Goal: Task Accomplishment & Management: Complete application form

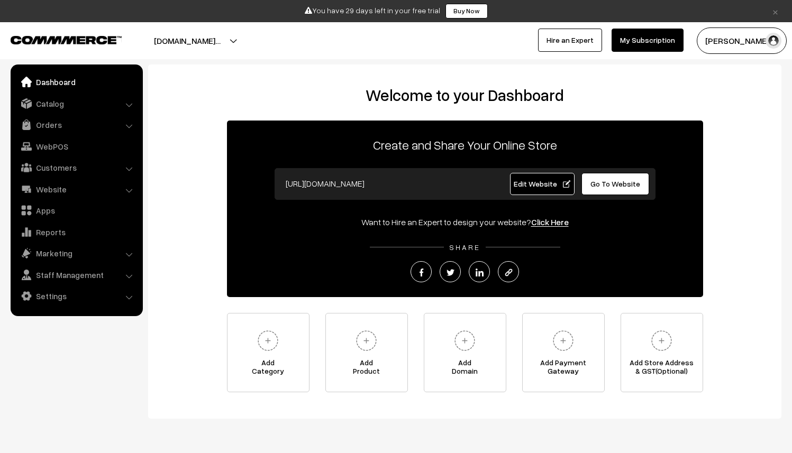
click at [538, 186] on span "Edit Website" at bounding box center [541, 183] width 57 height 9
click at [618, 189] on link "Go To Website" at bounding box center [615, 184] width 68 height 22
click at [122, 104] on link "Catalog" at bounding box center [76, 103] width 126 height 19
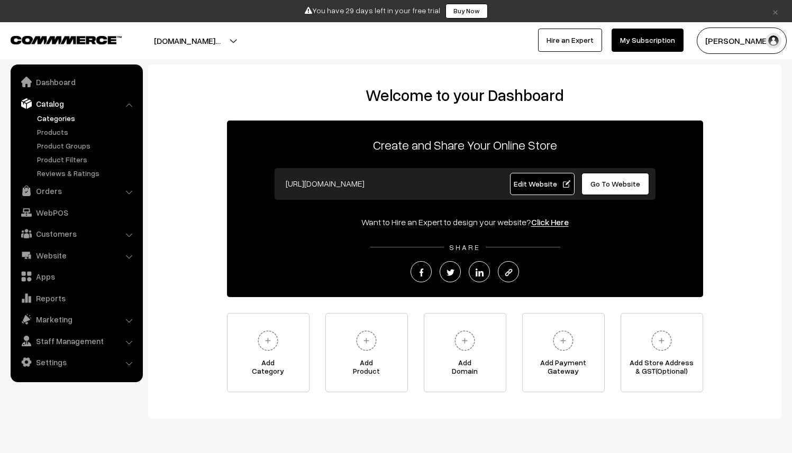
click at [70, 121] on link "Categories" at bounding box center [86, 118] width 105 height 11
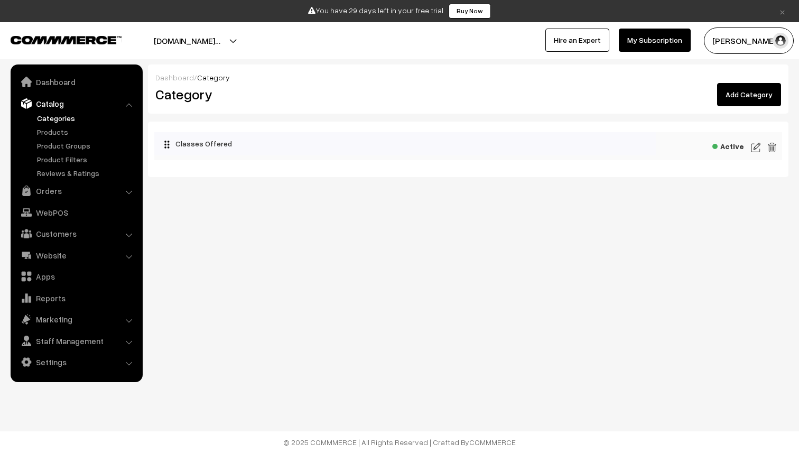
click at [762, 95] on link "Add Category" at bounding box center [750, 94] width 64 height 23
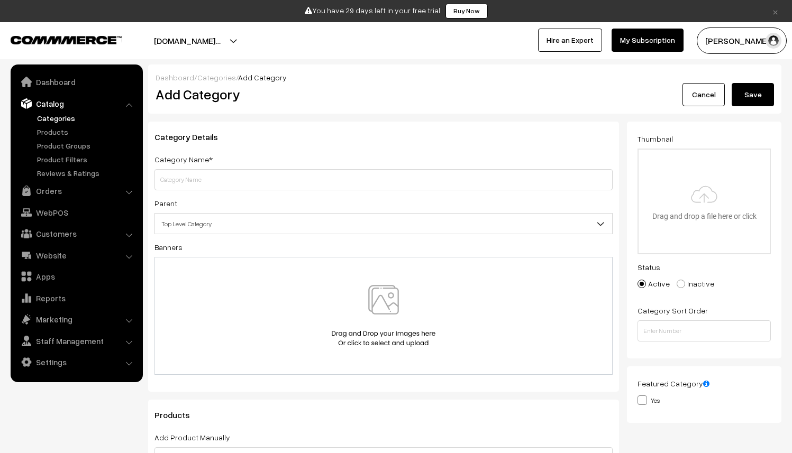
click at [260, 178] on input "text" at bounding box center [383, 179] width 458 height 21
type input "Dog training"
click at [241, 232] on span "Top Level Category" at bounding box center [383, 224] width 457 height 19
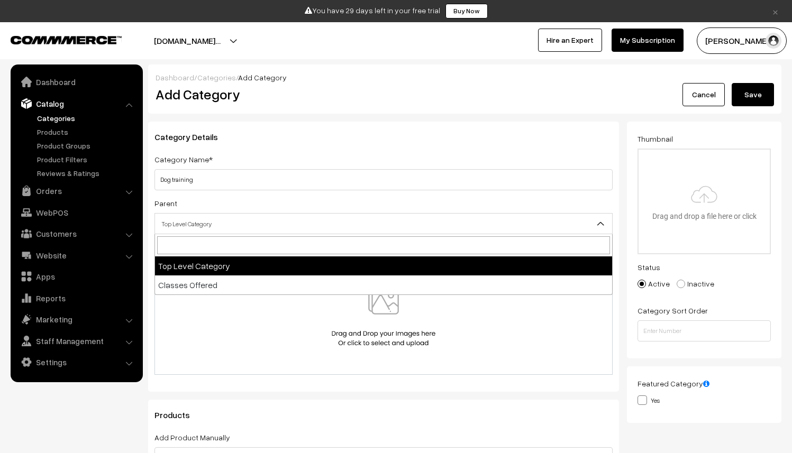
click at [227, 213] on div "Parent Top Level Category Classes Offered Top Level Category" at bounding box center [383, 216] width 458 height 38
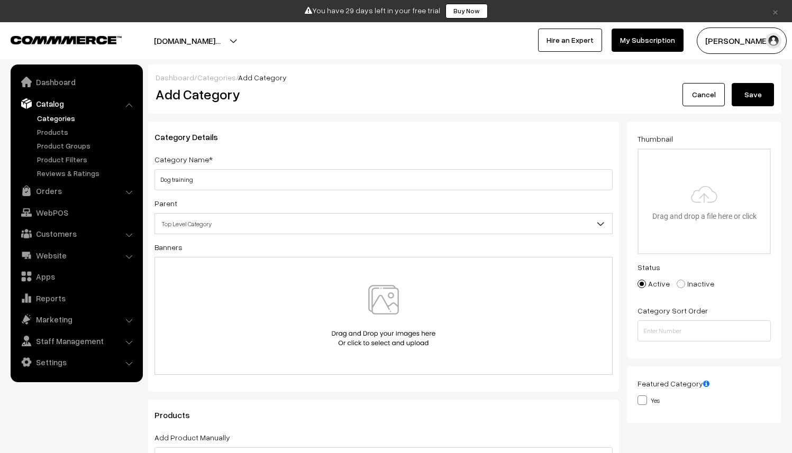
click at [195, 224] on span "Top Level Category" at bounding box center [383, 224] width 457 height 19
click at [151, 227] on div "Category Details Category Name* Dog training Parent Top Level Category Classes …" at bounding box center [383, 257] width 471 height 270
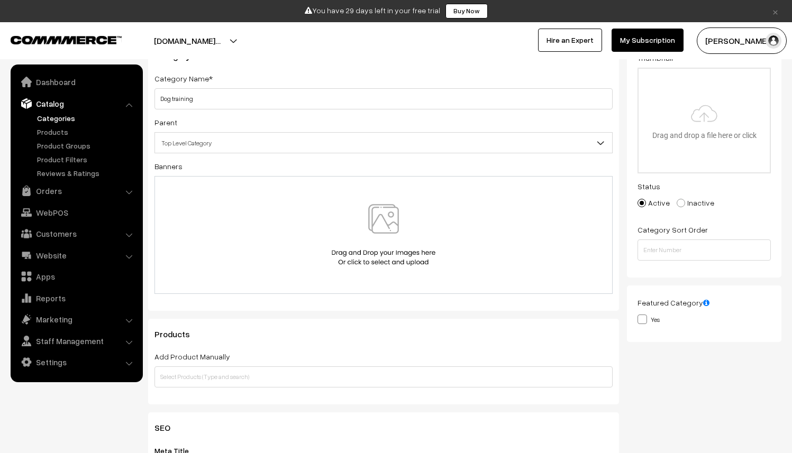
scroll to position [76, 0]
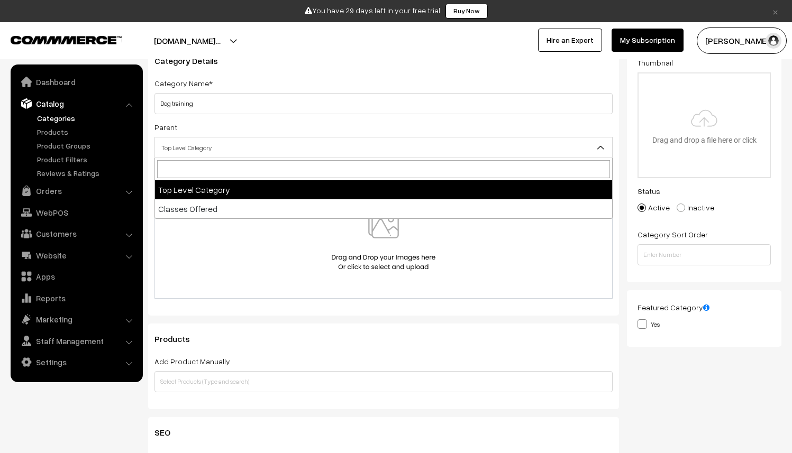
click at [204, 145] on span "Top Level Category" at bounding box center [383, 148] width 457 height 19
click at [200, 162] on input "search" at bounding box center [383, 169] width 453 height 18
click at [149, 180] on div "Category Details Category Name* Dog training Parent Top Level Category Classes …" at bounding box center [383, 180] width 471 height 270
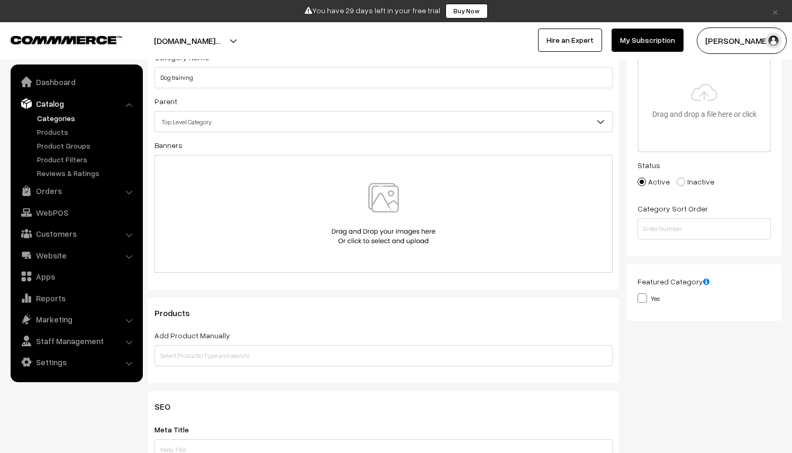
scroll to position [101, 0]
click at [388, 210] on img at bounding box center [383, 215] width 109 height 62
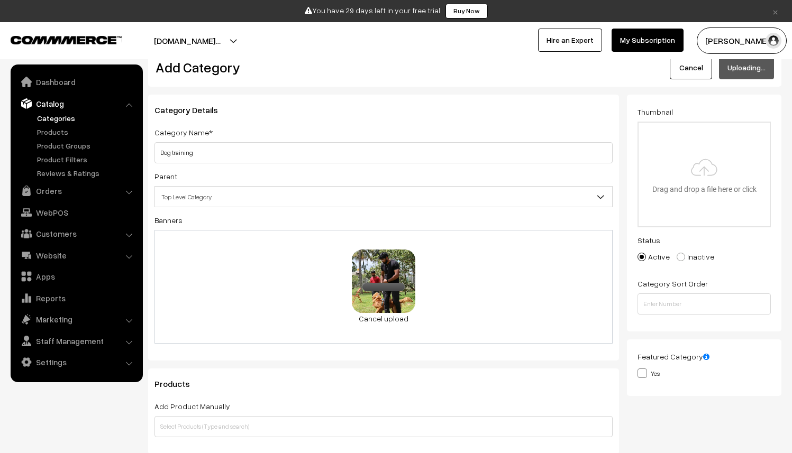
scroll to position [22, 0]
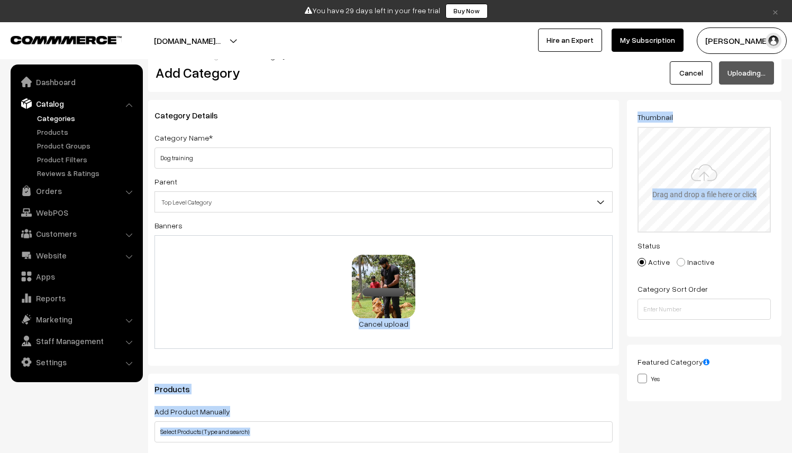
drag, startPoint x: 390, startPoint y: 282, endPoint x: 723, endPoint y: 168, distance: 352.5
click at [723, 168] on div "Category Details Category Name* Dog training Parent Top Level Category Classes …" at bounding box center [464, 283] width 649 height 367
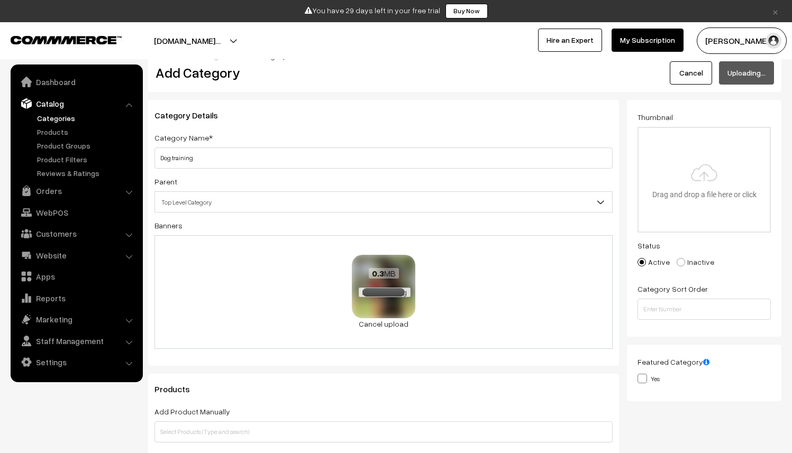
click at [403, 292] on span "IMG_3350.jpeg" at bounding box center [384, 293] width 51 height 10
click at [393, 326] on link "Cancel upload" at bounding box center [383, 323] width 63 height 11
click at [397, 326] on link "Cancel upload" at bounding box center [383, 323] width 63 height 11
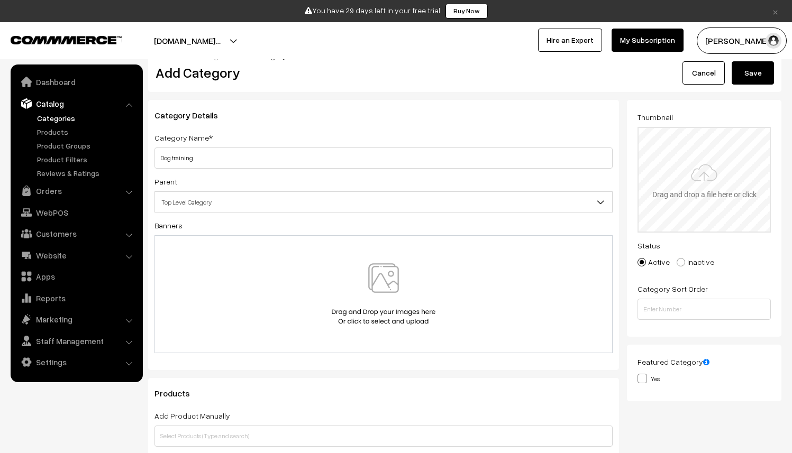
click at [709, 171] on input "file" at bounding box center [703, 180] width 131 height 104
type input "C:\fakepath\IMG_3350.jpeg"
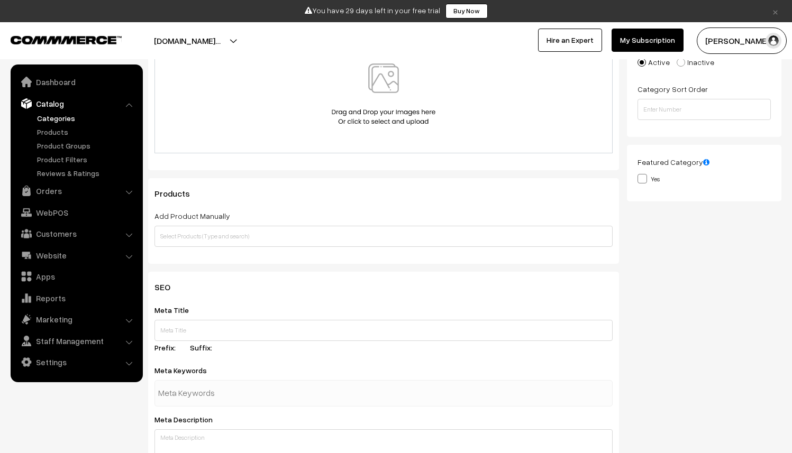
scroll to position [249, 0]
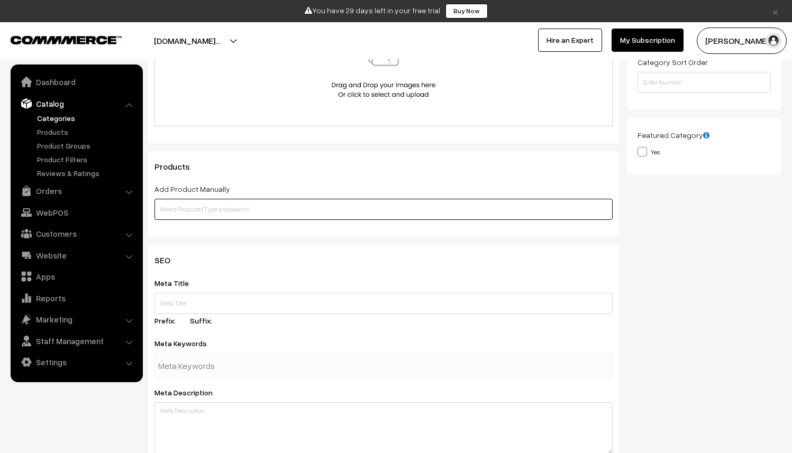
click at [225, 217] on input "text" at bounding box center [383, 209] width 458 height 21
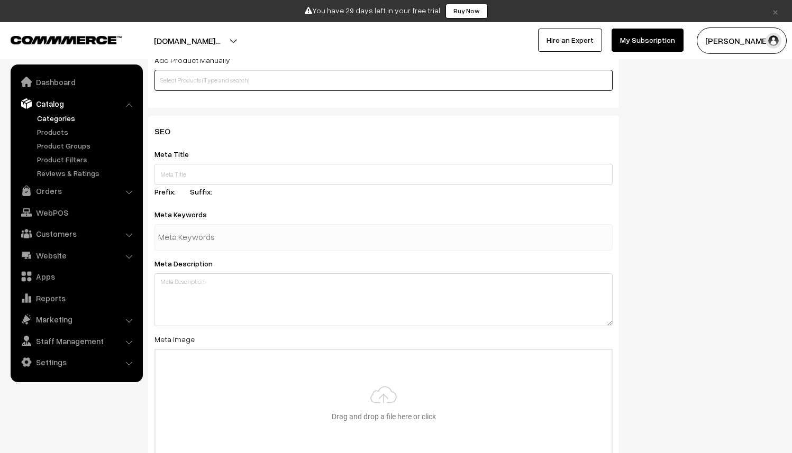
scroll to position [379, 0]
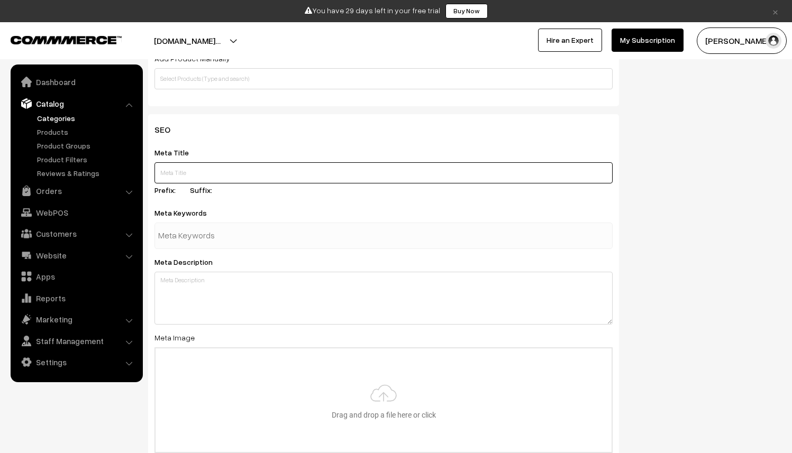
click at [208, 177] on input "text" at bounding box center [383, 172] width 458 height 21
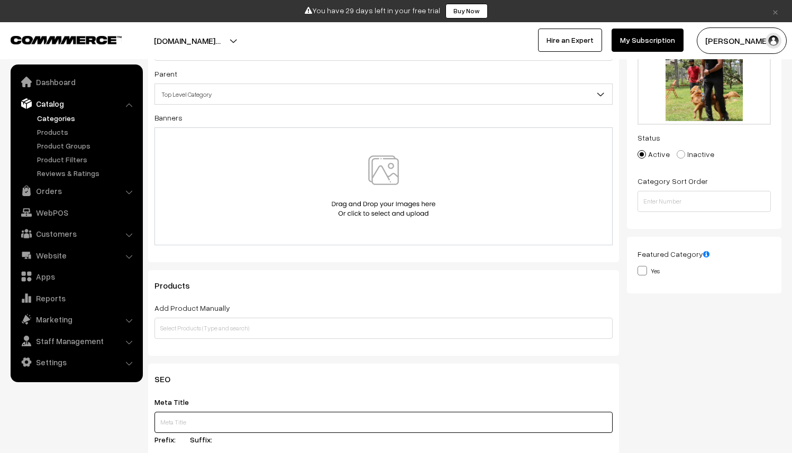
scroll to position [38, 0]
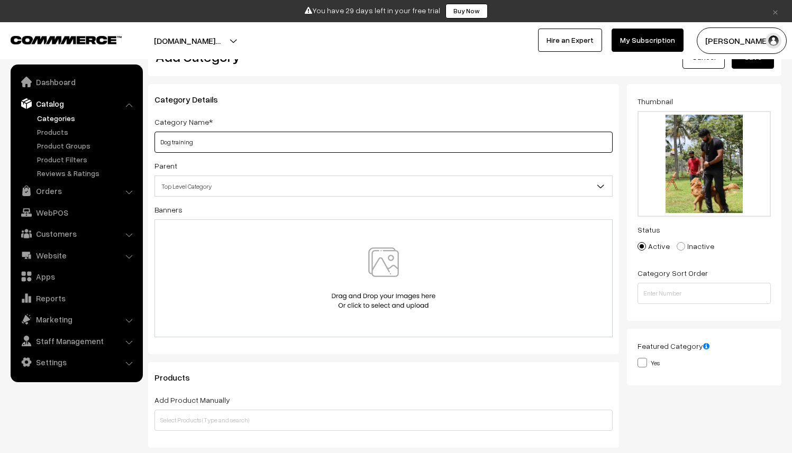
drag, startPoint x: 162, startPoint y: 144, endPoint x: 213, endPoint y: 144, distance: 50.8
click at [213, 144] on input "Dog training" at bounding box center [383, 142] width 458 height 21
click at [161, 146] on input "Dog training" at bounding box center [383, 142] width 458 height 21
drag, startPoint x: 222, startPoint y: 143, endPoint x: 116, endPoint y: 137, distance: 105.9
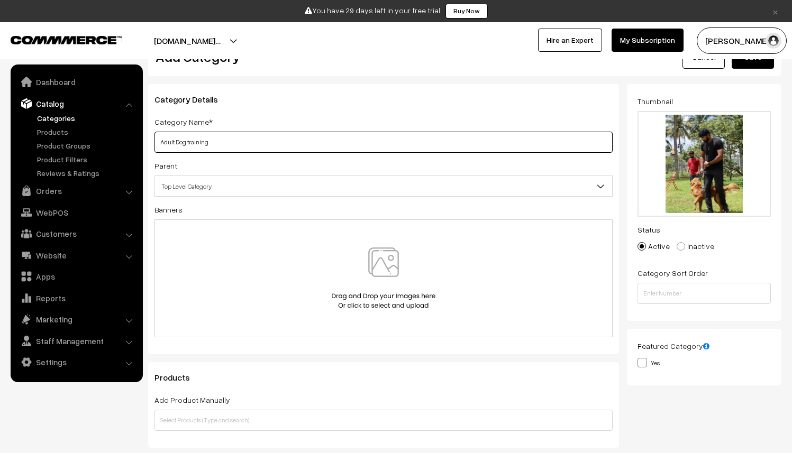
click at [116, 137] on body "Thank you for showing interest. Our team will call you shortly. Close × You hav…" at bounding box center [396, 444] width 792 height 964
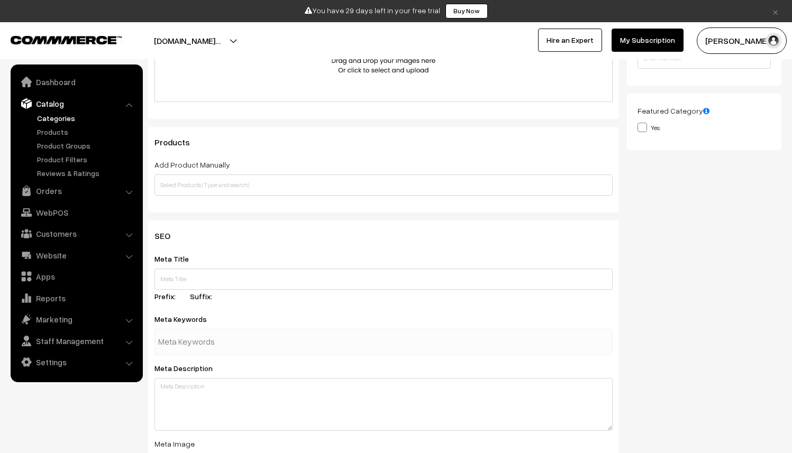
scroll to position [252, 0]
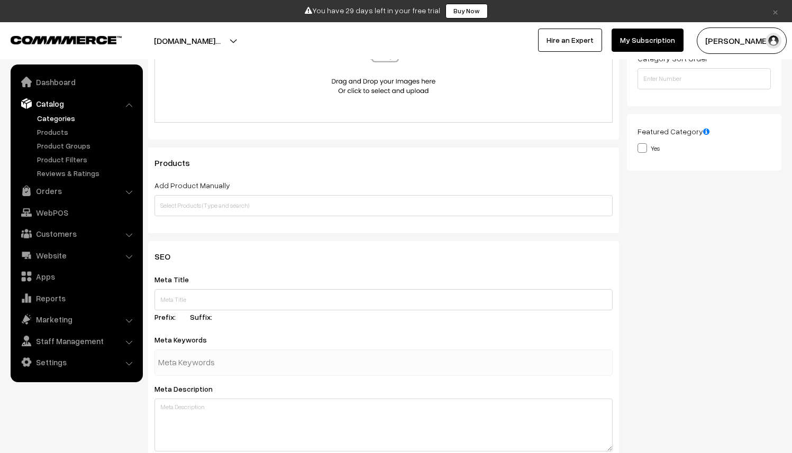
type input "Adult Dog training"
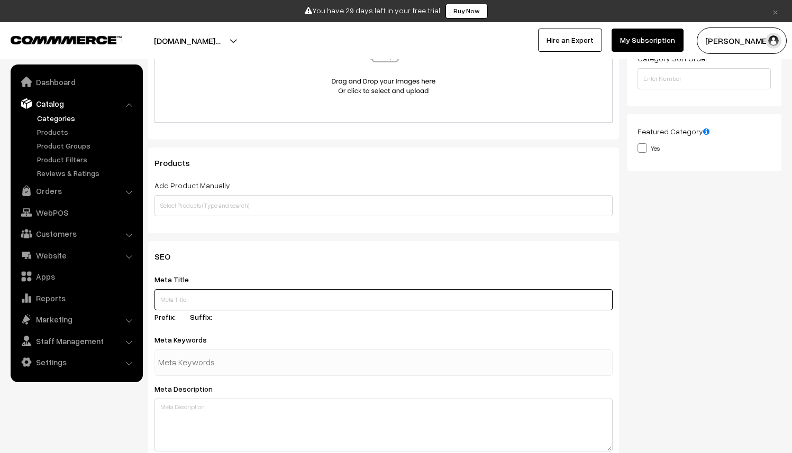
click at [192, 303] on input "text" at bounding box center [383, 299] width 458 height 21
paste input "Adult Dog training"
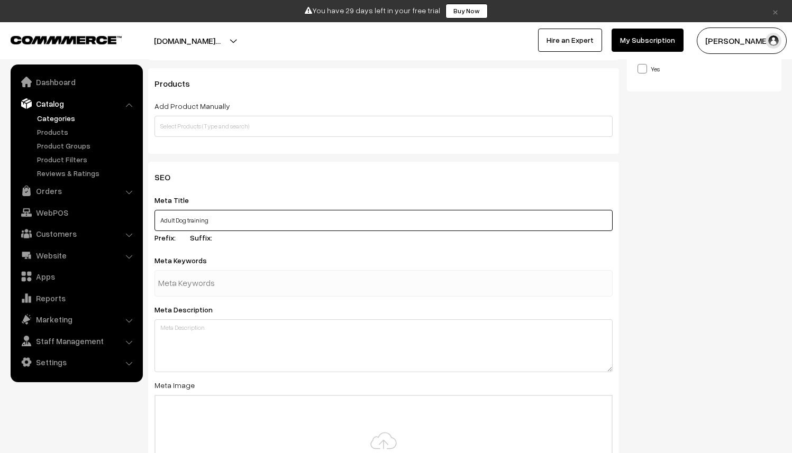
type input "Adult Dog training"
click at [202, 283] on input "text" at bounding box center [213, 283] width 110 height 21
type input "We offer so and so"
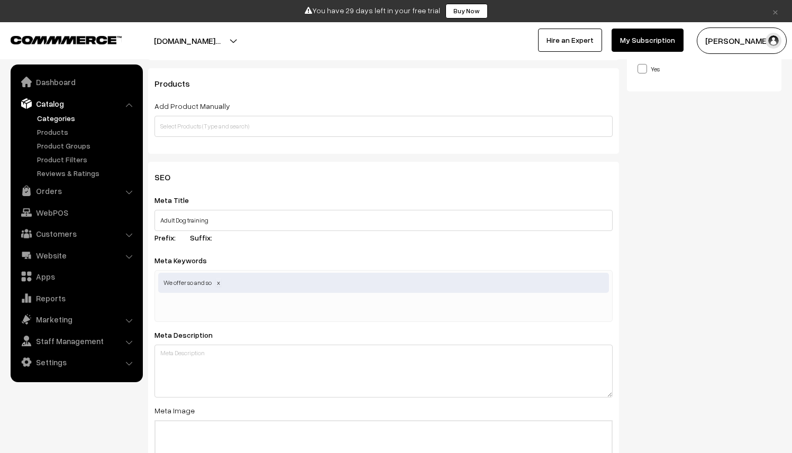
click at [221, 284] on span at bounding box center [218, 283] width 5 height 8
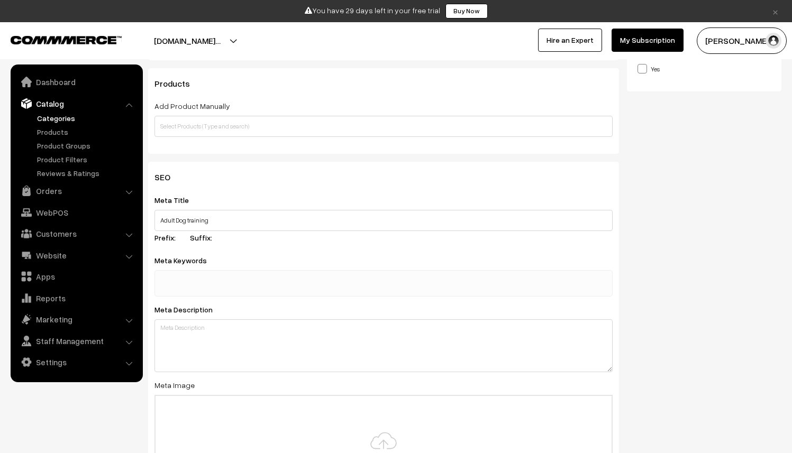
click at [217, 286] on input "text" at bounding box center [213, 283] width 110 height 21
click at [201, 287] on input "In bengaluru near me" at bounding box center [213, 283] width 110 height 21
drag, startPoint x: 237, startPoint y: 284, endPoint x: 146, endPoint y: 283, distance: 90.9
click at [146, 283] on div "SEO Meta Title Adult Dog training Prefix: Suffix: Meta Keywords In bengaluru ne…" at bounding box center [383, 366] width 486 height 409
type input "A"
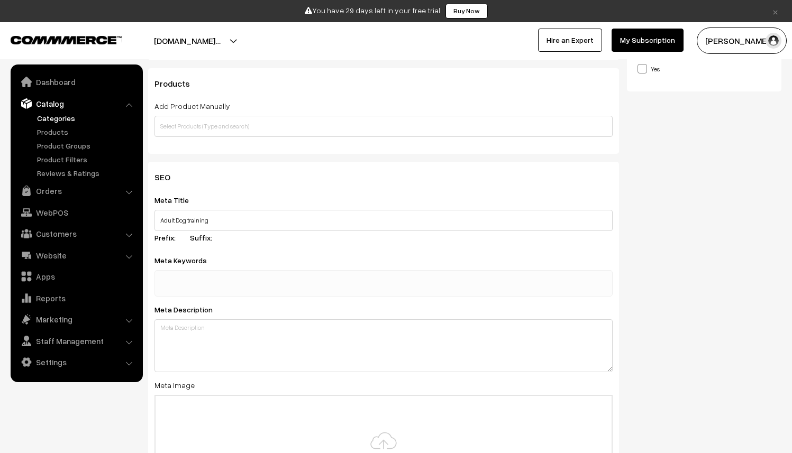
type input "a"
type input "Adult dog"
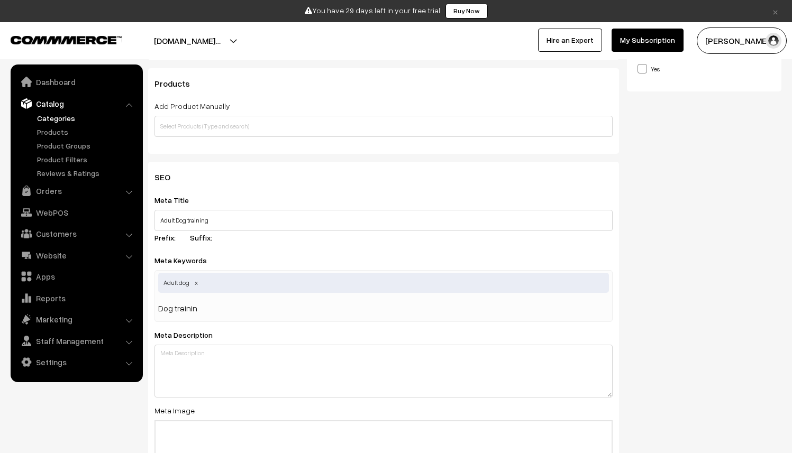
type input "Dog training"
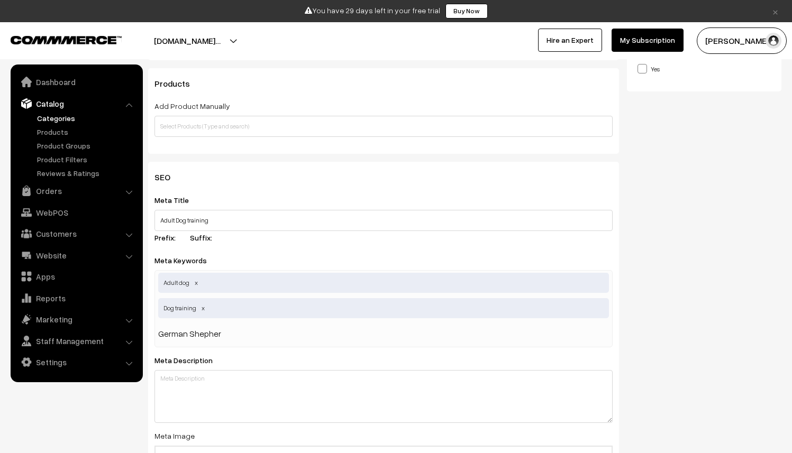
type input "German Shepherd"
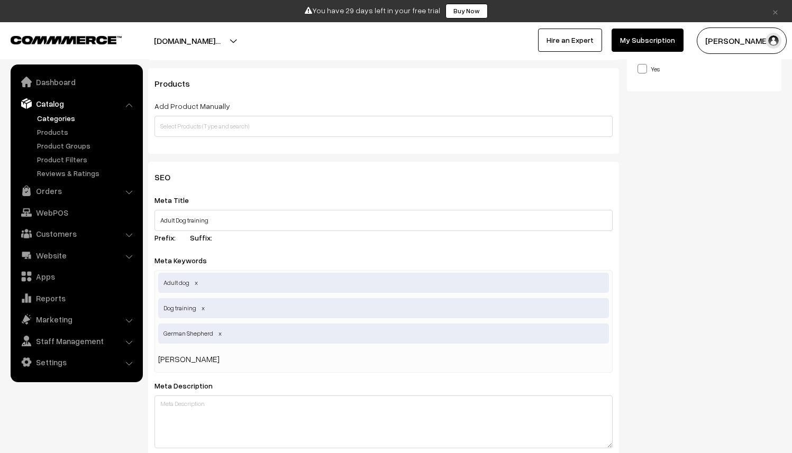
type input "Labrador"
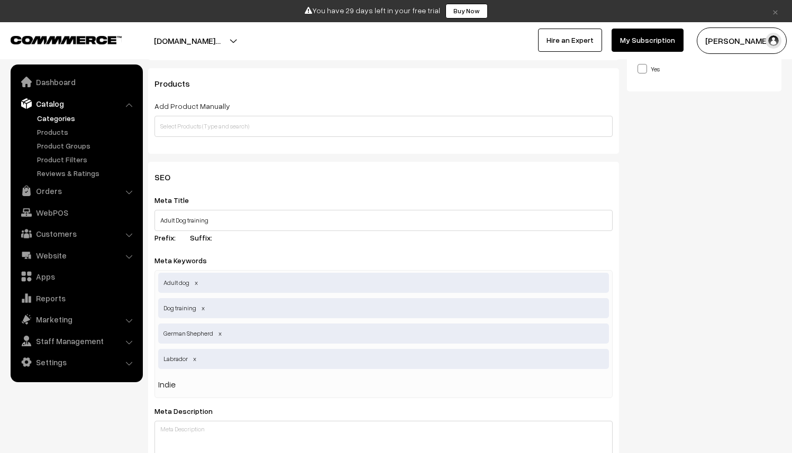
type input "Indie"
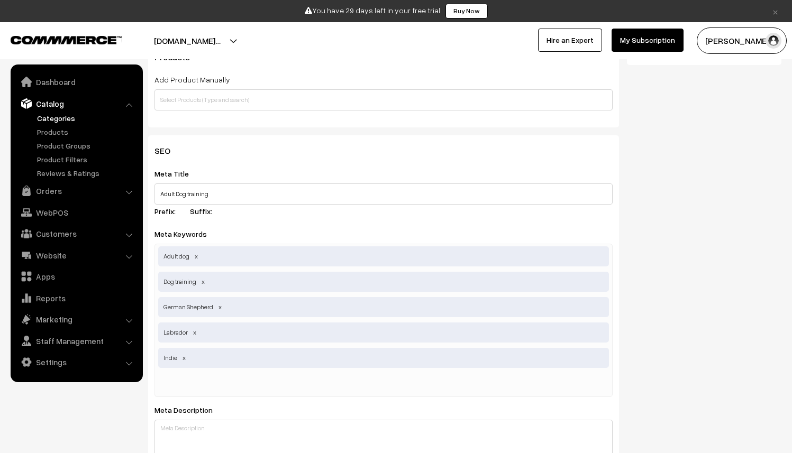
scroll to position [357, 0]
drag, startPoint x: 162, startPoint y: 196, endPoint x: 234, endPoint y: 195, distance: 71.4
click at [234, 195] on input "Adult Dog training" at bounding box center [383, 195] width 458 height 21
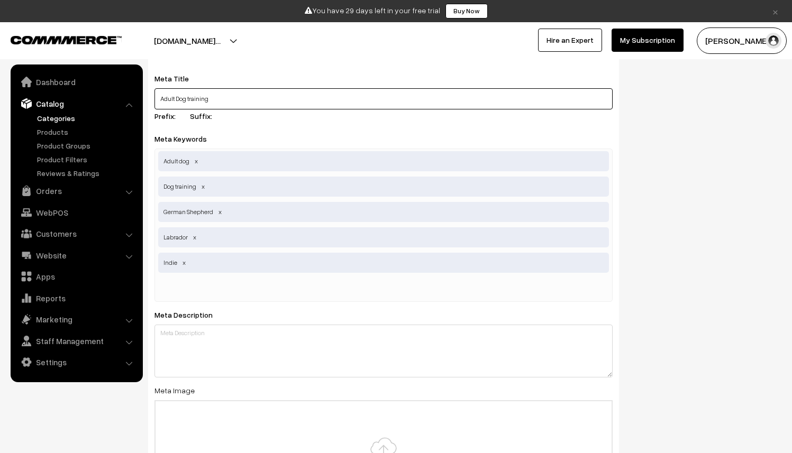
scroll to position [452, 0]
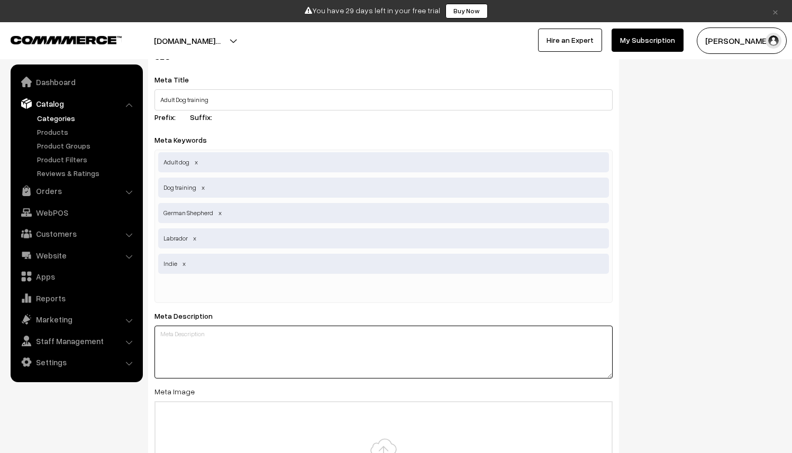
click at [196, 343] on textarea at bounding box center [383, 352] width 458 height 53
drag, startPoint x: 356, startPoint y: 341, endPoint x: 155, endPoint y: 336, distance: 200.5
click at [155, 336] on textarea "We offer end to end courses on every breed of dogs" at bounding box center [383, 352] width 458 height 53
paste textarea "Kate's Dog School offers positive reinforcement training in Amsterdam. Book a f…"
drag, startPoint x: 174, startPoint y: 337, endPoint x: 141, endPoint y: 337, distance: 33.8
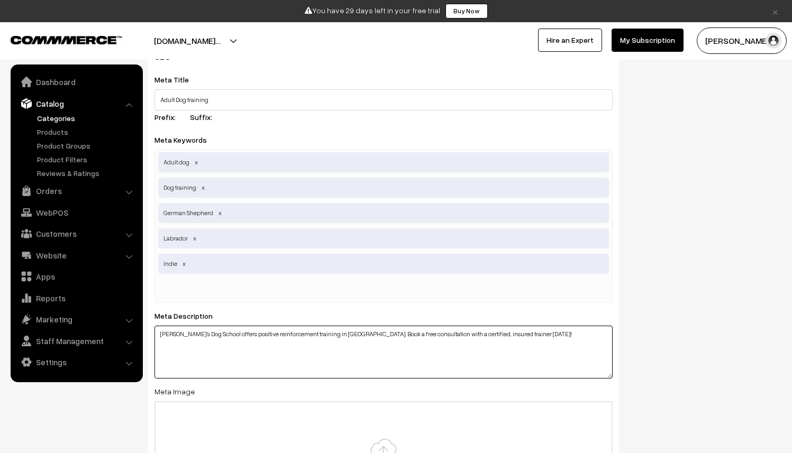
click at [140, 337] on body "Thank you for showing interest. Our team will call you shortly. Close × You hav…" at bounding box center [396, 93] width 792 height 1091
drag, startPoint x: 309, startPoint y: 335, endPoint x: 340, endPoint y: 336, distance: 31.2
click at [340, 336] on textarea "Our Dog School offers positive reinforcement training in Amsterdam. Book a free…" at bounding box center [383, 352] width 458 height 53
click at [503, 336] on textarea "Our Dog School offers positive reinforcement training in bengaluru. Book a free…" at bounding box center [383, 352] width 458 height 53
click at [311, 336] on textarea "Our Dog School offers positive reinforcement training in bengaluru. Book a free…" at bounding box center [383, 352] width 458 height 53
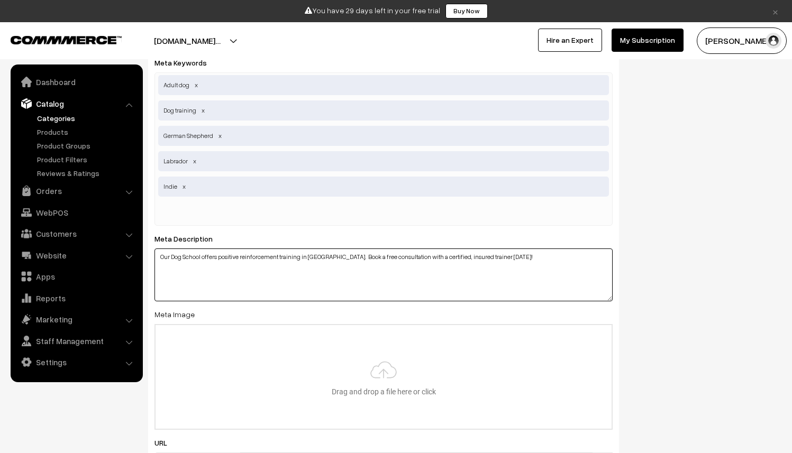
scroll to position [637, 0]
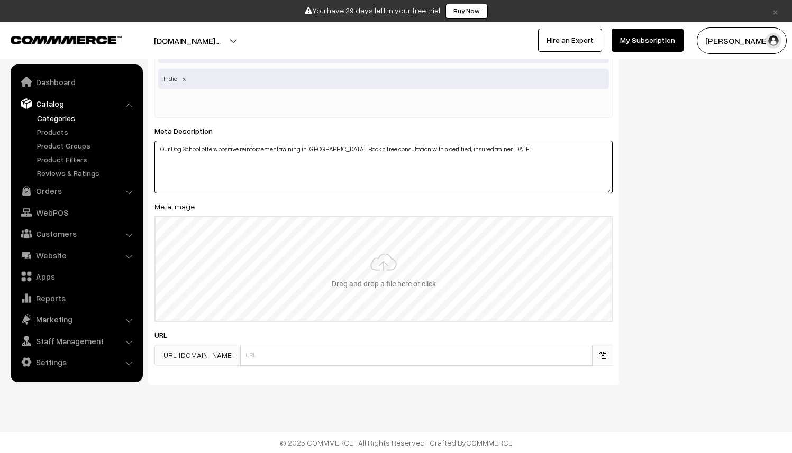
type textarea "Our Dog School offers positive reinforcement training in Bengaluru. Book a free…"
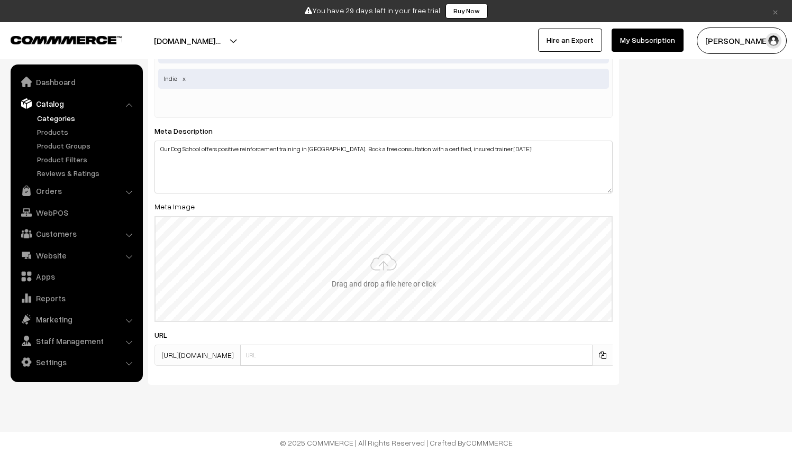
click at [378, 265] on input "file" at bounding box center [383, 269] width 456 height 104
type input "C:\fakepath\IMG_3350.jpeg"
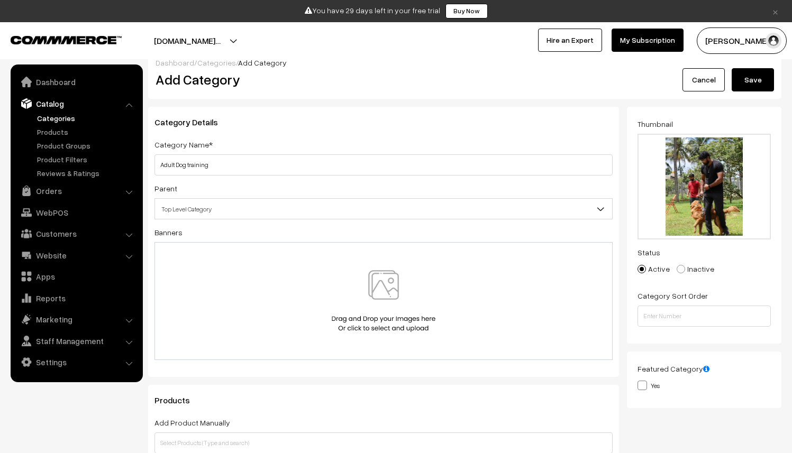
scroll to position [0, 0]
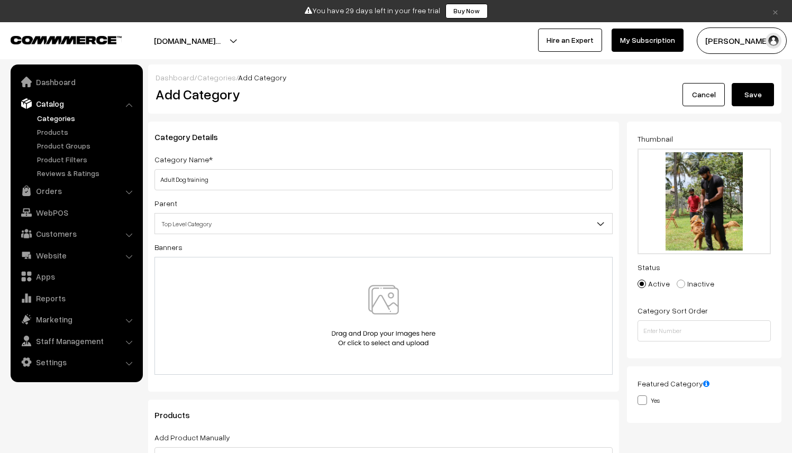
click at [753, 99] on button "Save" at bounding box center [752, 94] width 42 height 23
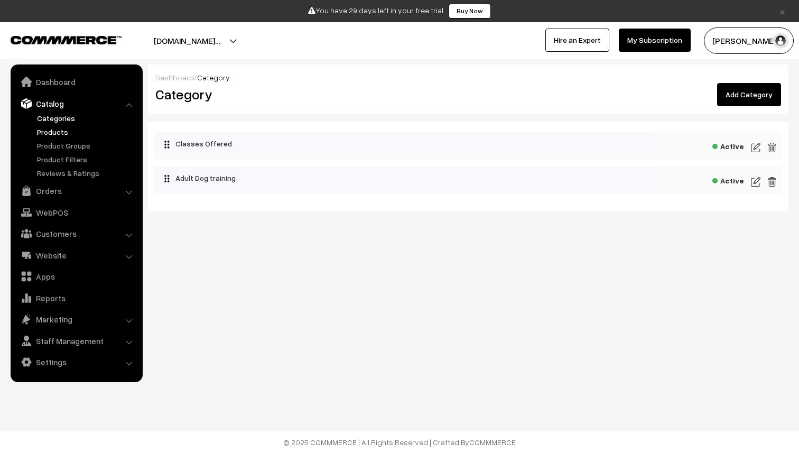
click at [40, 136] on link "Products" at bounding box center [86, 131] width 105 height 11
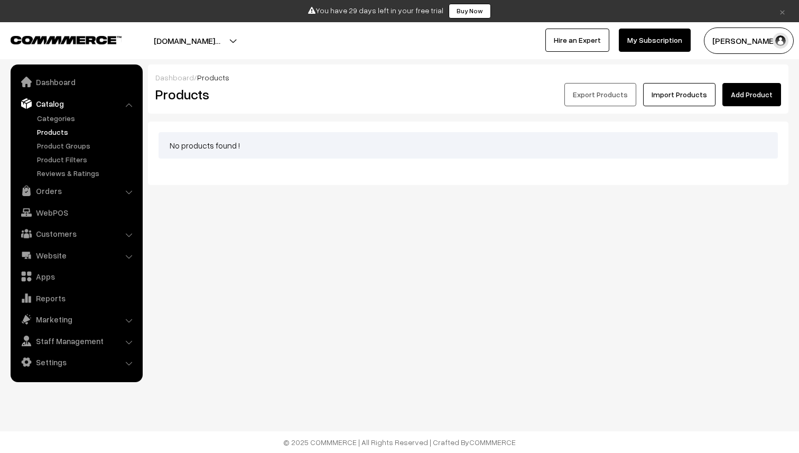
click at [768, 107] on div "Dashboard / Products Products Export Products Import Products Add Product" at bounding box center [468, 89] width 641 height 49
click at [766, 92] on link "Add Product" at bounding box center [752, 94] width 59 height 23
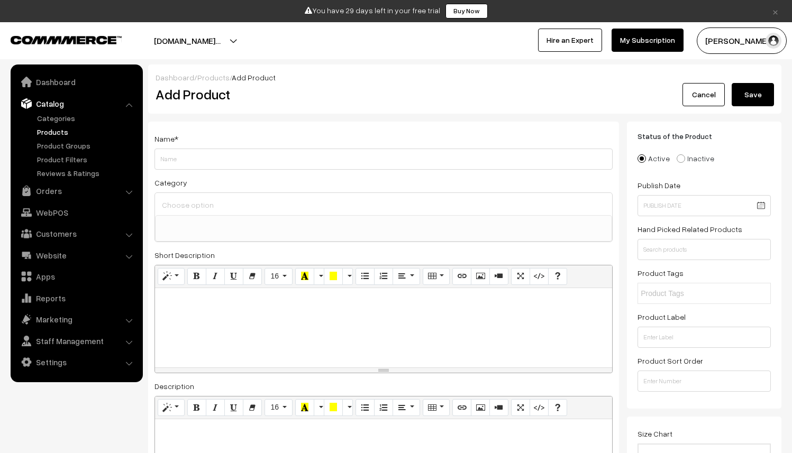
select select
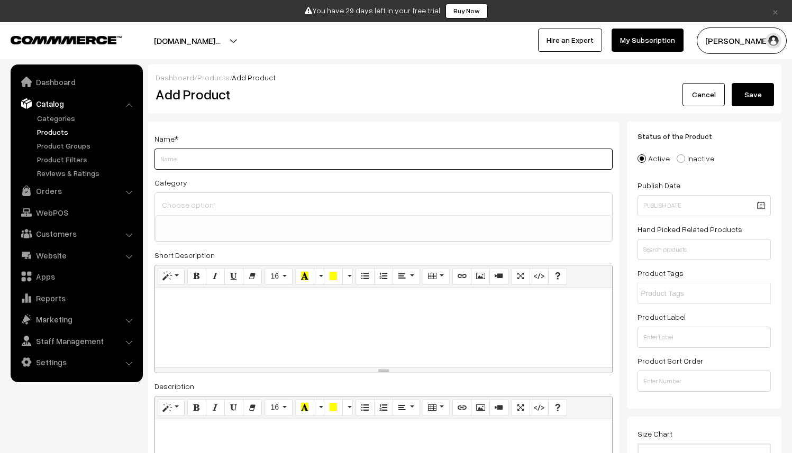
paste input "1-1 Early Puppy Training"
type input "1-1 Early Puppy Training"
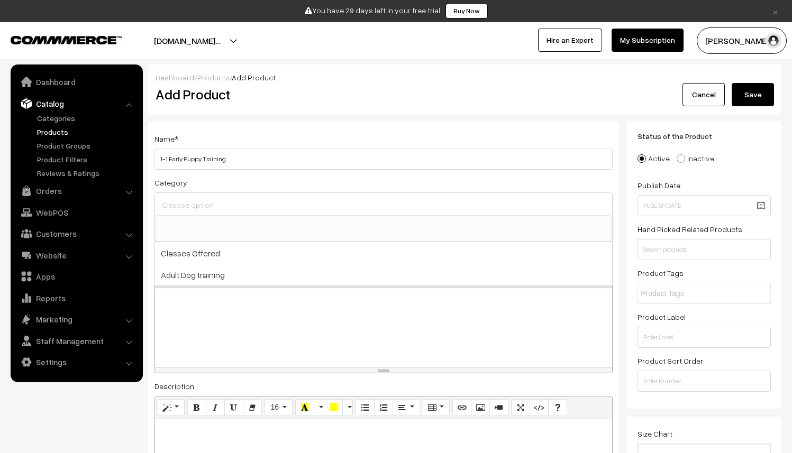
click at [219, 200] on input at bounding box center [383, 204] width 448 height 15
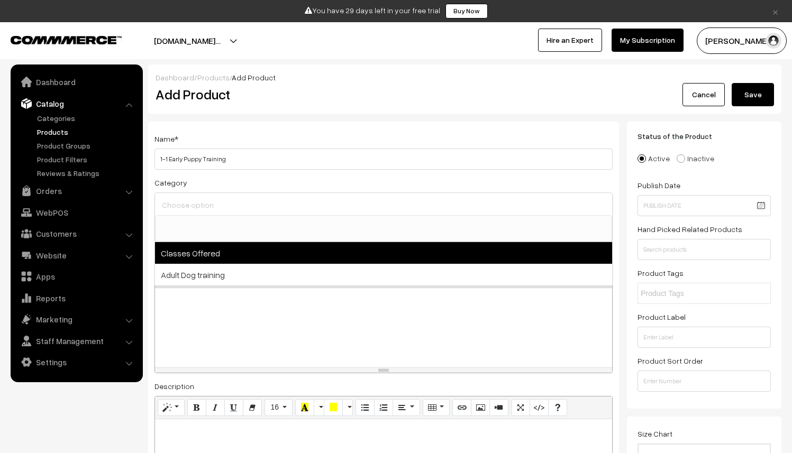
click at [168, 259] on span "Classes Offered" at bounding box center [383, 253] width 457 height 22
select select "1"
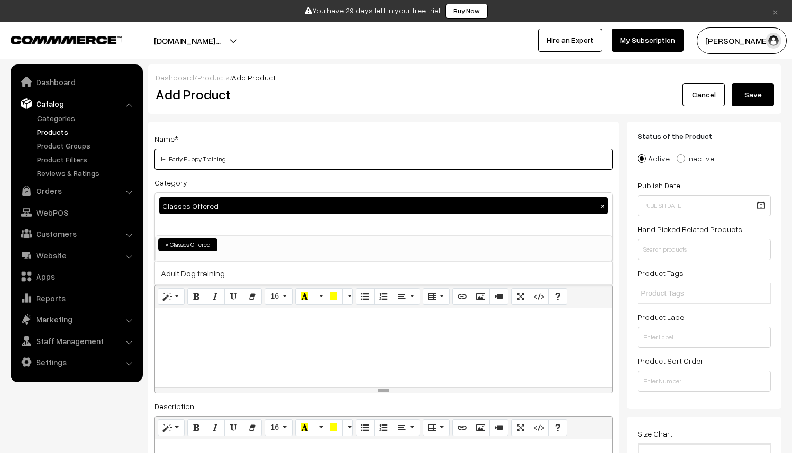
drag, startPoint x: 195, startPoint y: 165, endPoint x: 188, endPoint y: 162, distance: 6.9
click at [188, 162] on input "1-1 Early Puppy Training" at bounding box center [383, 159] width 458 height 21
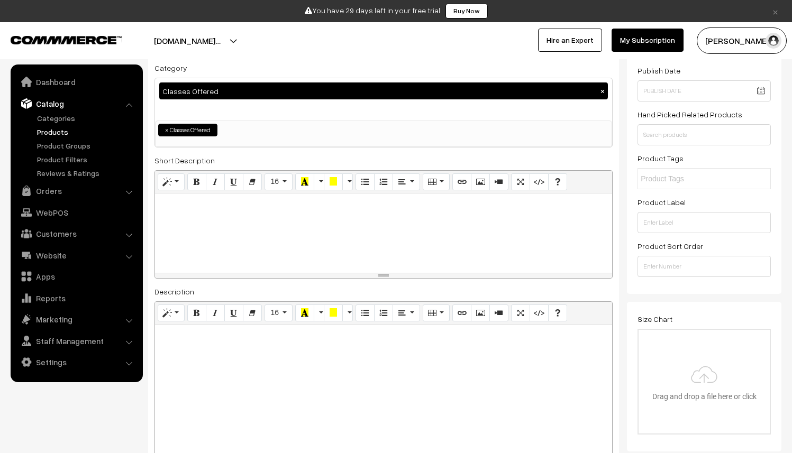
scroll to position [120, 0]
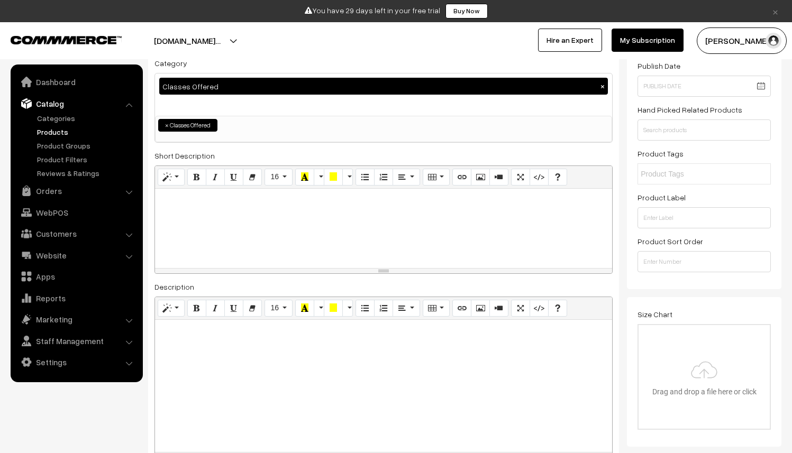
click at [215, 234] on div at bounding box center [383, 228] width 457 height 79
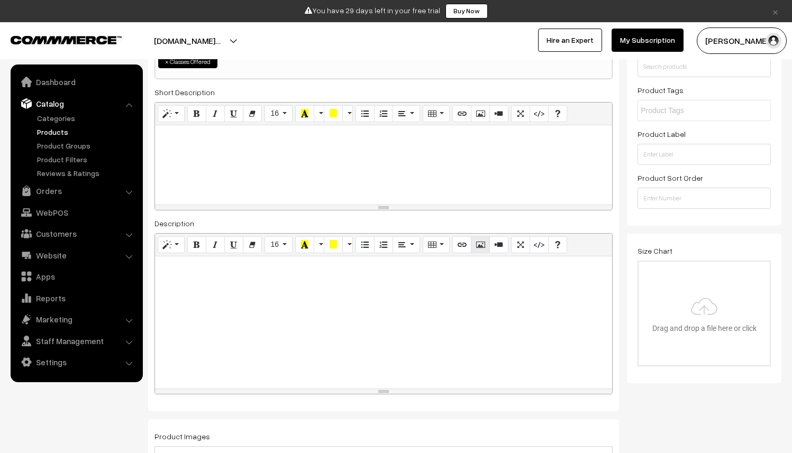
scroll to position [191, 0]
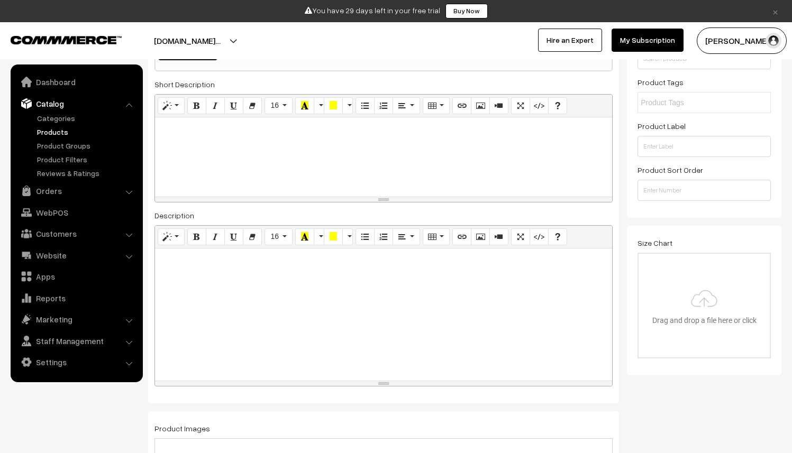
click at [270, 300] on div at bounding box center [383, 315] width 457 height 132
click at [217, 174] on div at bounding box center [383, 156] width 457 height 79
paste div
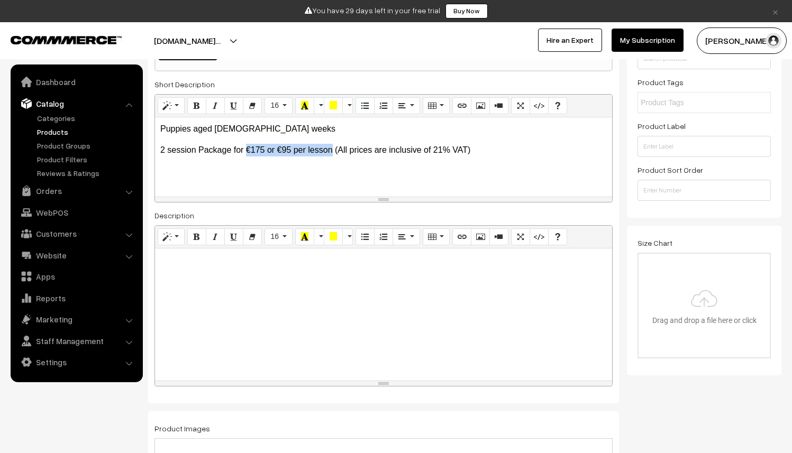
drag, startPoint x: 247, startPoint y: 152, endPoint x: 334, endPoint y: 151, distance: 86.2
click at [334, 151] on p "2 session Package for €175 or €95 per lesson (All prices are inclusive of 21% V…" at bounding box center [383, 150] width 446 height 13
click at [414, 147] on p "2 session Package for 100 rupees (All prices are inclusive of 21% VAT)" at bounding box center [383, 150] width 446 height 13
click at [423, 147] on p "2 session Package for 100 rupees (All prices are inclusive of 21% VAT)" at bounding box center [383, 150] width 446 height 13
click at [325, 273] on div at bounding box center [383, 315] width 457 height 132
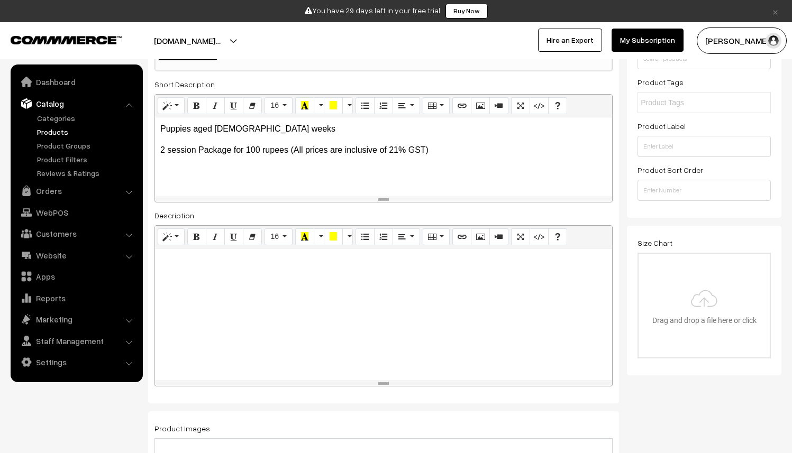
paste div
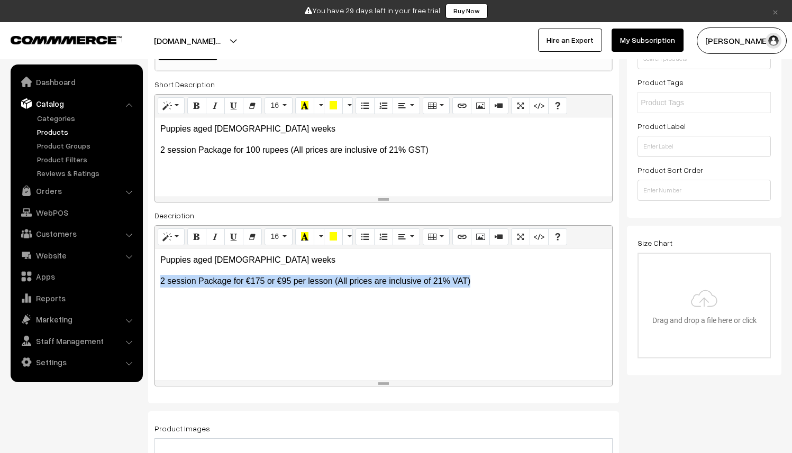
drag, startPoint x: 479, startPoint y: 279, endPoint x: 499, endPoint y: 296, distance: 27.0
click at [499, 296] on div "Puppies aged 7-12 weeks 2 session Package for €175 or €95 per lesson (All price…" at bounding box center [383, 315] width 457 height 132
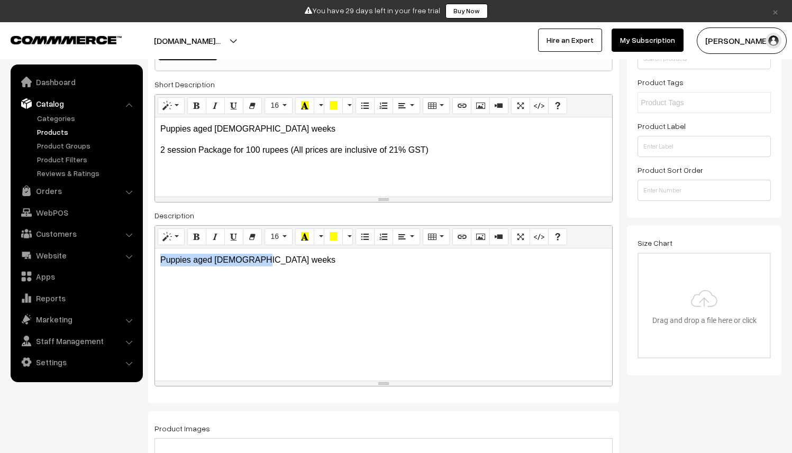
drag, startPoint x: 263, startPoint y: 265, endPoint x: 153, endPoint y: 259, distance: 109.6
click at [153, 259] on div "Name * 1-1 Early Puppy Training Category Classes Offered × Classes Offered Adul…" at bounding box center [383, 167] width 471 height 473
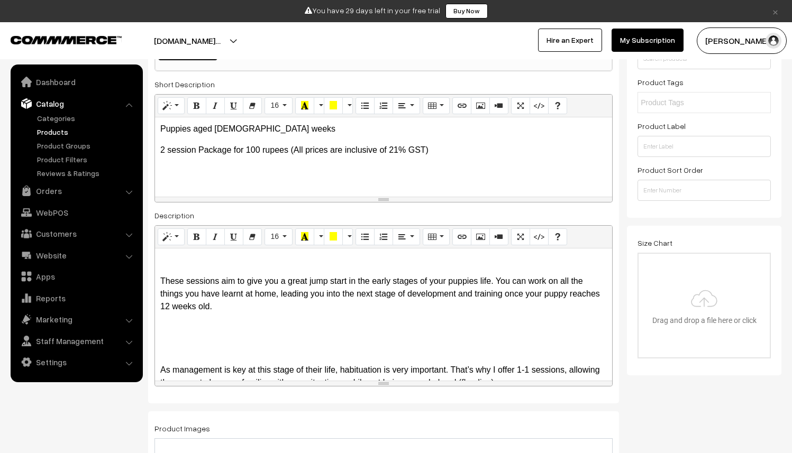
click at [167, 354] on p at bounding box center [383, 349] width 446 height 13
click at [160, 363] on div "These sessions aim to give you a great jump start in the early stages of your p…" at bounding box center [383, 315] width 457 height 132
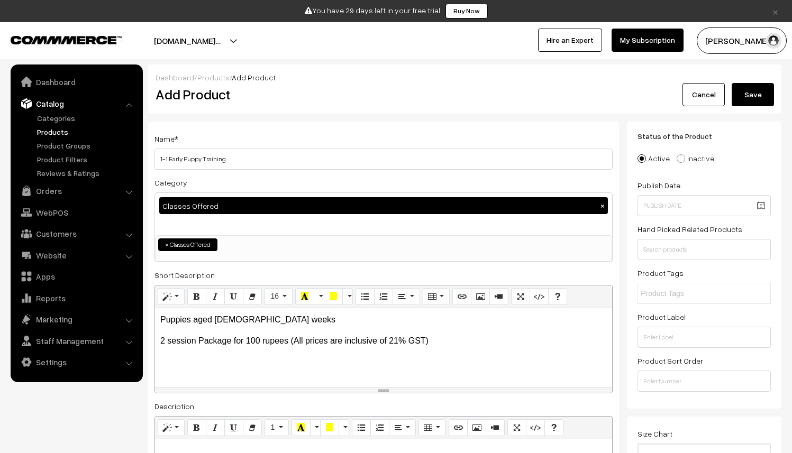
scroll to position [101, 0]
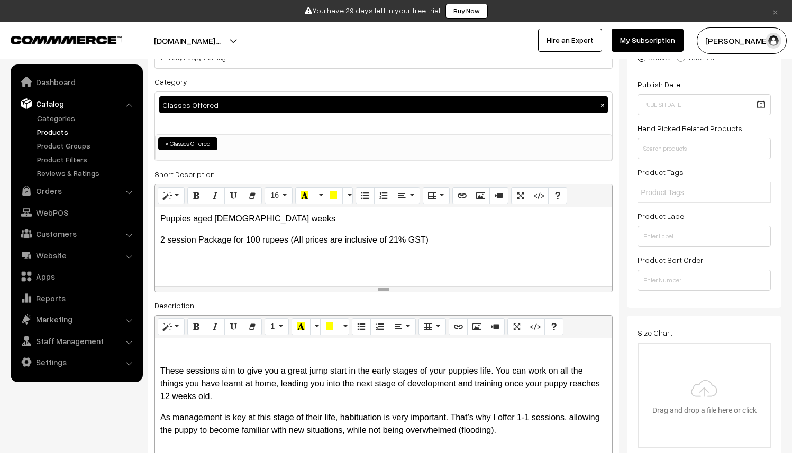
click at [160, 369] on p "These sessions aim to give you a great jump start in the early stages of your p…" at bounding box center [383, 384] width 446 height 38
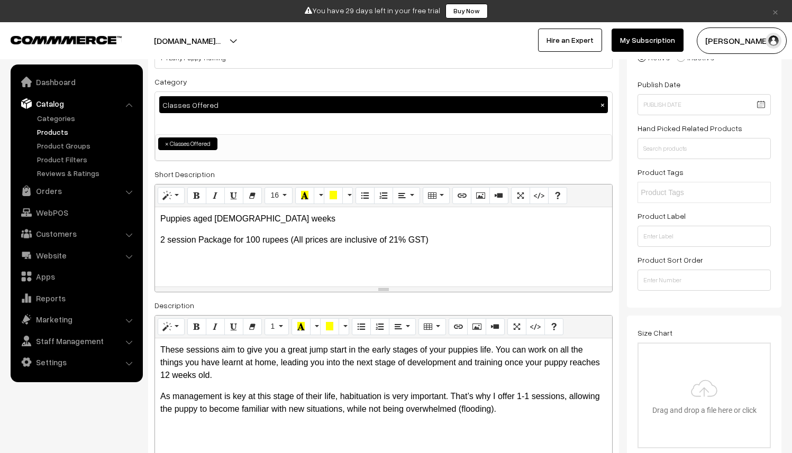
scroll to position [86, 0]
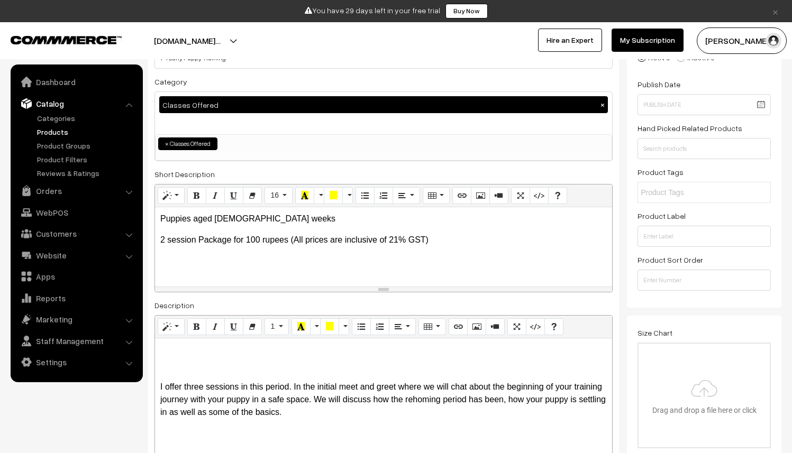
click at [158, 381] on div "These sessions aim to give you a great jump start in the early stages of your p…" at bounding box center [383, 404] width 457 height 132
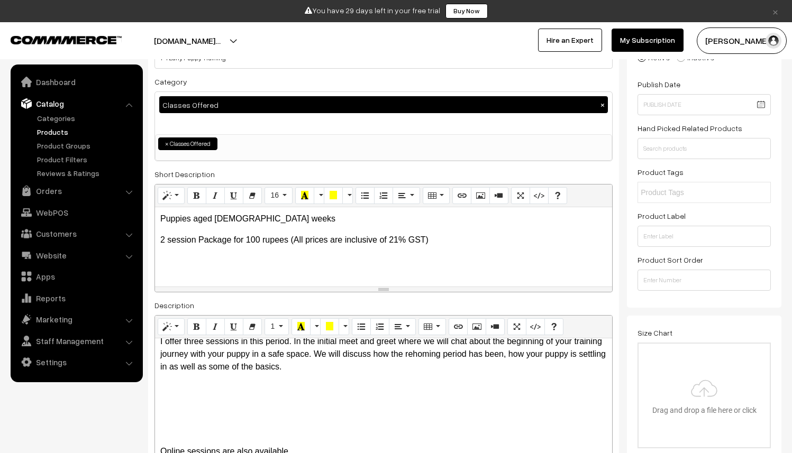
scroll to position [90, 0]
click at [161, 449] on p "Online sessions are also available." at bounding box center [383, 450] width 446 height 13
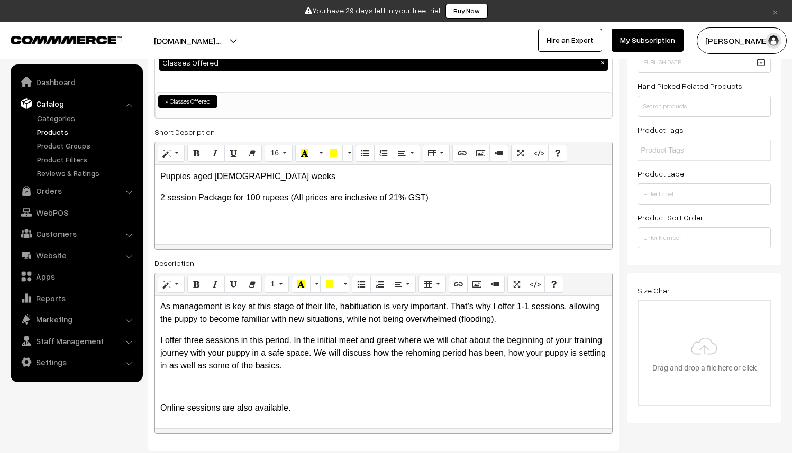
scroll to position [164, 0]
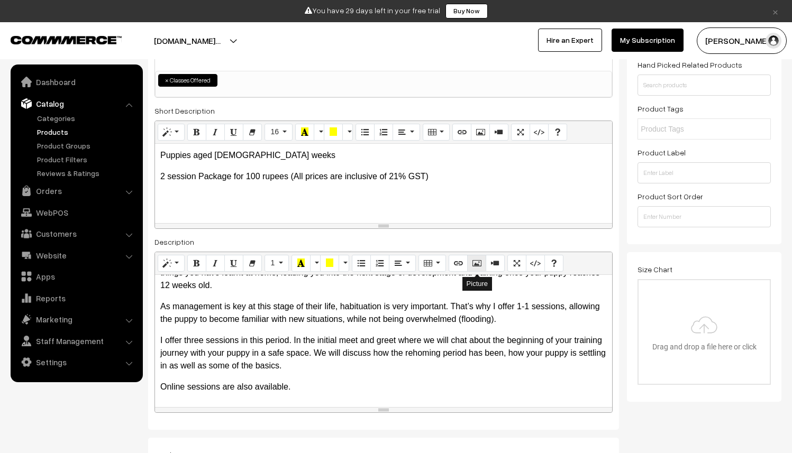
click at [476, 264] on icon "Picture" at bounding box center [476, 263] width 7 height 8
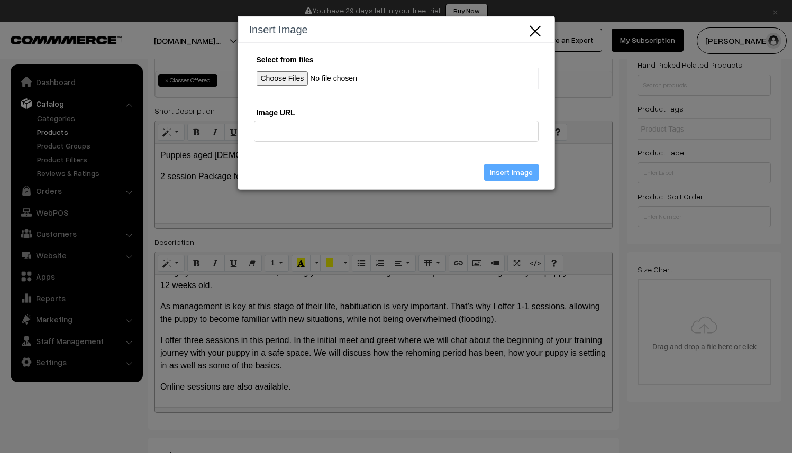
click at [279, 67] on div "Select from files" at bounding box center [396, 76] width 284 height 47
click at [286, 77] on input "Select from files" at bounding box center [396, 79] width 284 height 22
click at [537, 30] on icon "Close" at bounding box center [535, 29] width 16 height 17
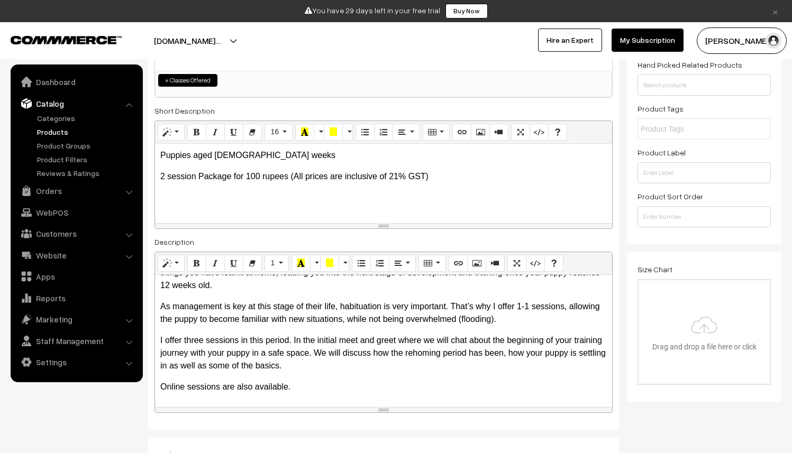
click at [336, 387] on p "Online sessions are also available." at bounding box center [383, 387] width 446 height 13
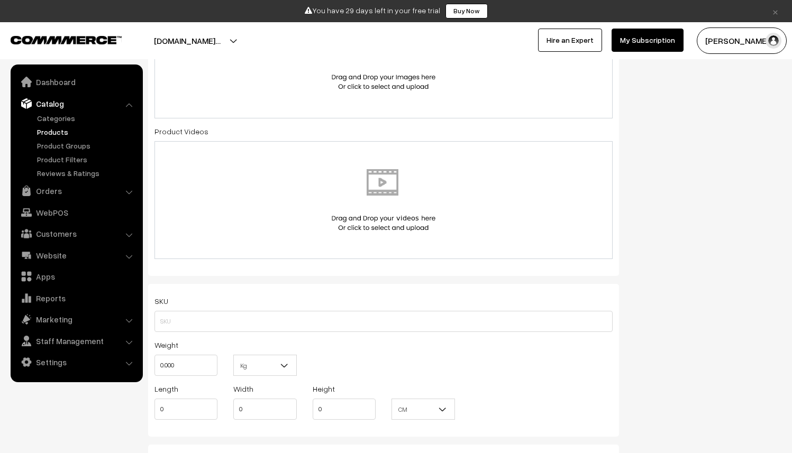
scroll to position [409, 0]
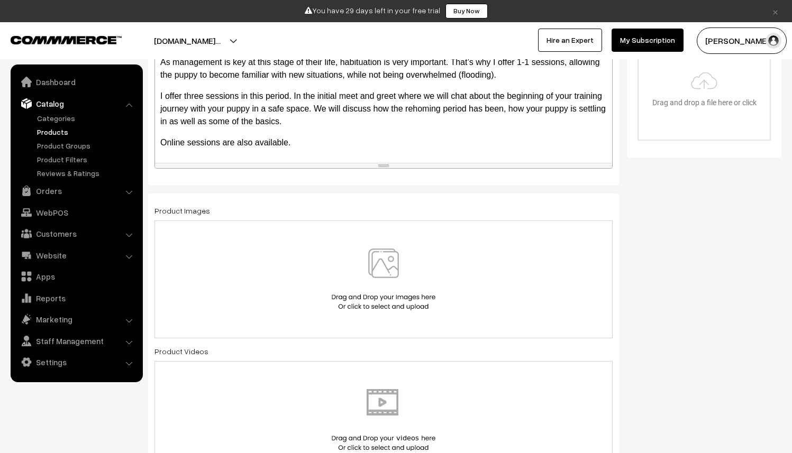
click at [397, 284] on img at bounding box center [383, 280] width 109 height 62
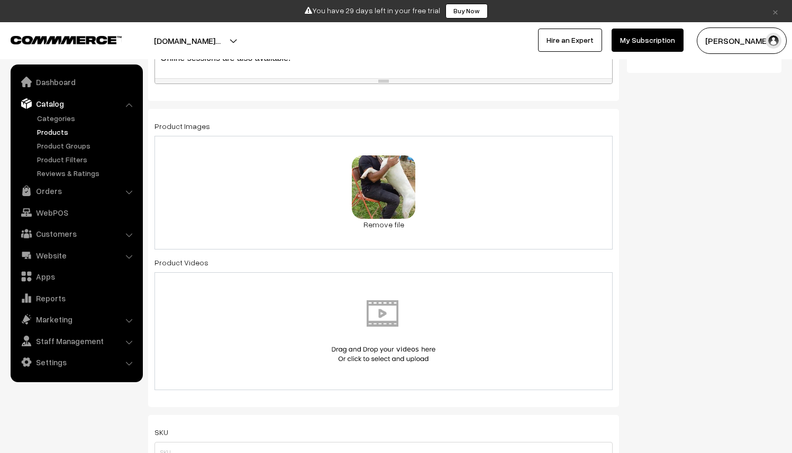
scroll to position [506, 0]
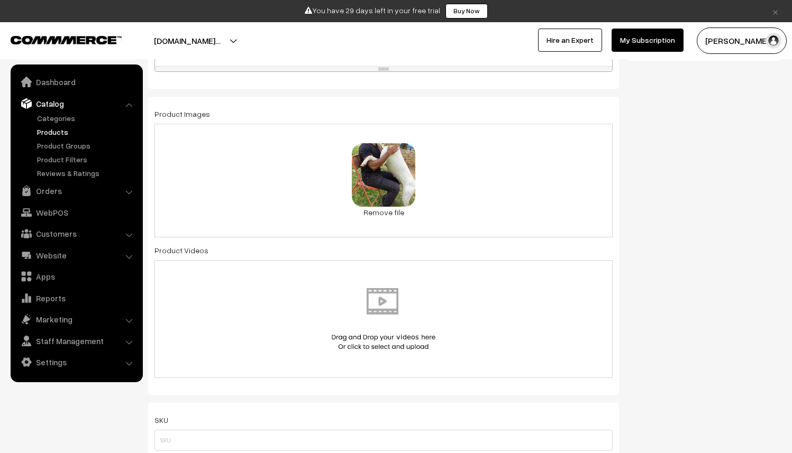
click at [488, 171] on div "0.4 MB IMG_3351.jpeg Check Error Remove file" at bounding box center [383, 181] width 458 height 114
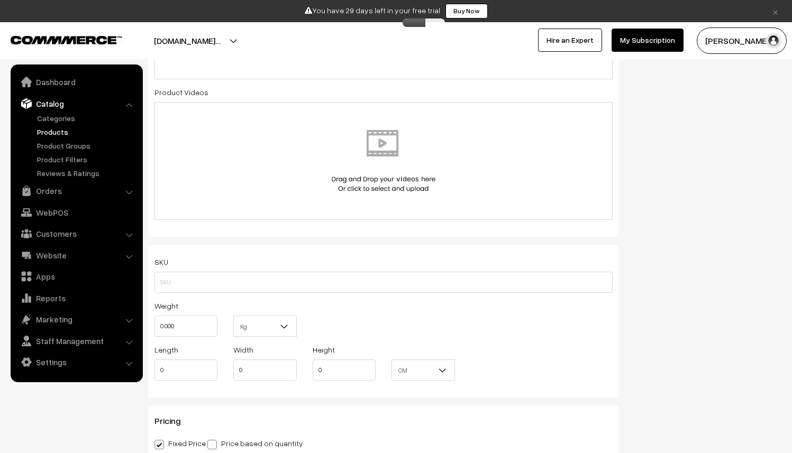
scroll to position [663, 0]
click at [388, 161] on img at bounding box center [383, 162] width 109 height 62
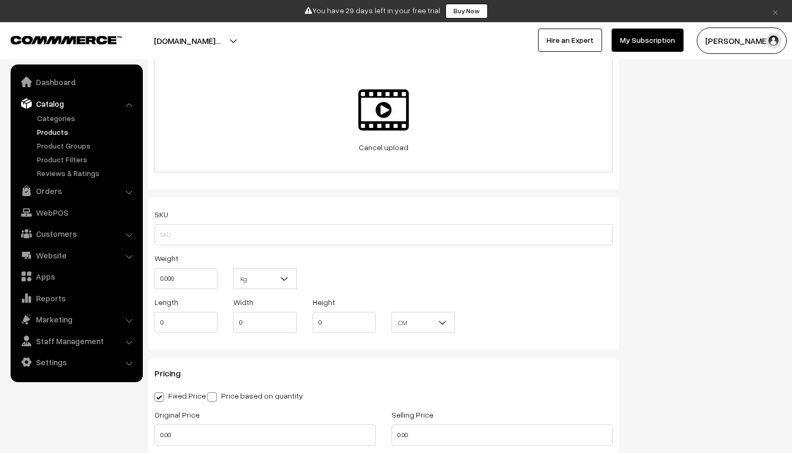
scroll to position [816, 0]
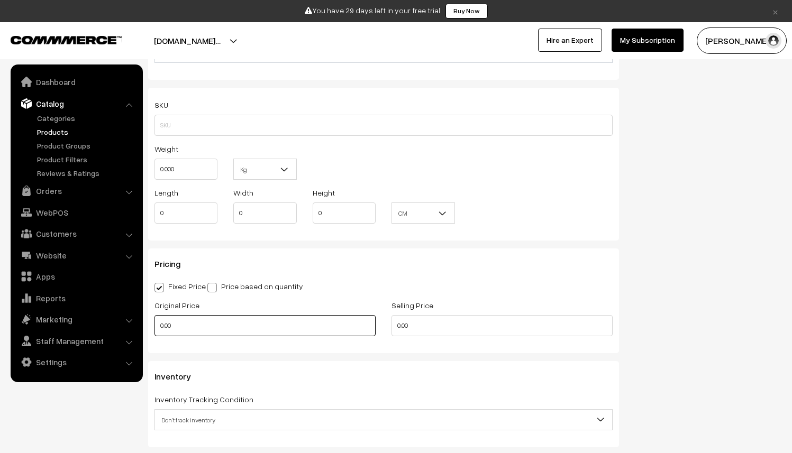
click at [164, 332] on input "0.00" at bounding box center [264, 325] width 221 height 21
click at [164, 330] on input "0.00" at bounding box center [264, 325] width 221 height 21
click at [156, 325] on input "0.00" at bounding box center [264, 325] width 221 height 21
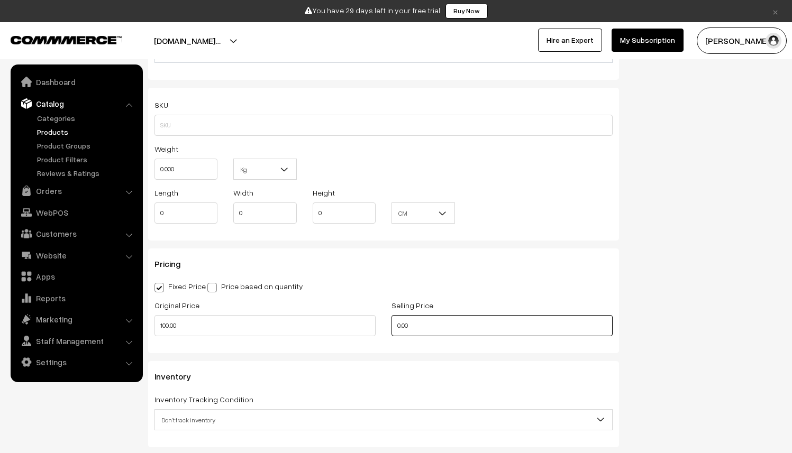
type input "100"
click at [401, 327] on input "0.00" at bounding box center [501, 325] width 221 height 21
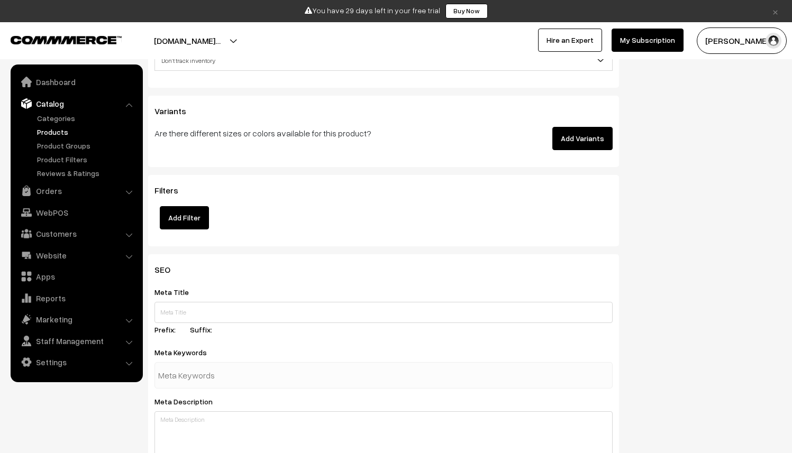
scroll to position [1194, 0]
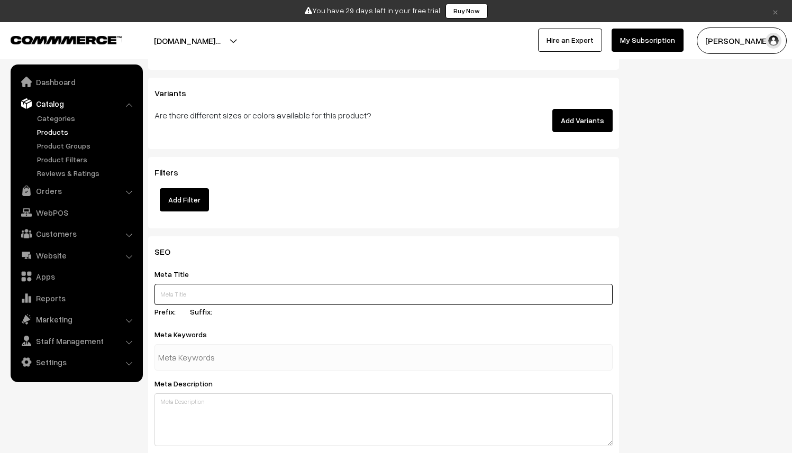
type input "80"
click at [256, 297] on input "text" at bounding box center [383, 294] width 458 height 21
type input "1"
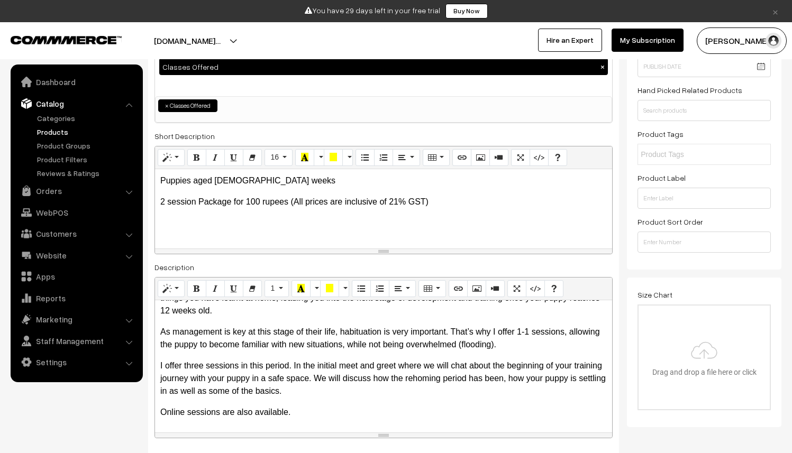
scroll to position [0, 0]
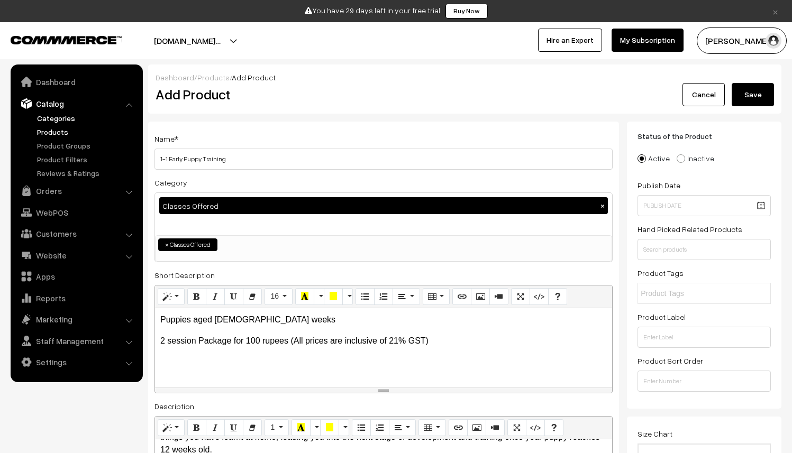
click at [54, 118] on link "Categories" at bounding box center [86, 118] width 105 height 11
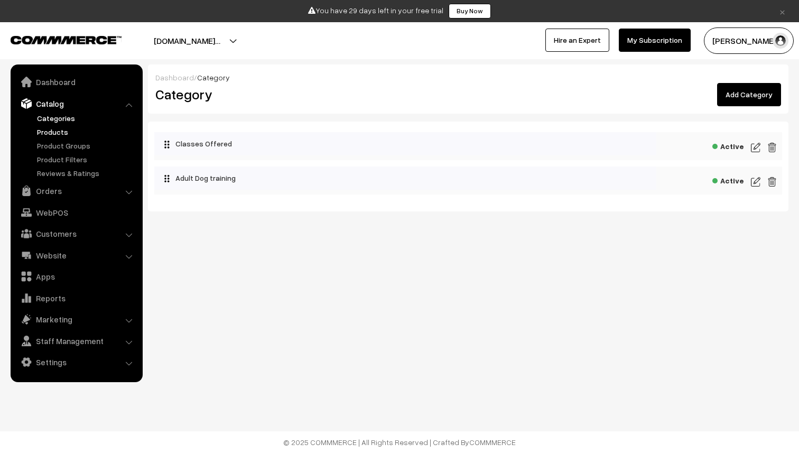
click at [59, 130] on link "Products" at bounding box center [86, 131] width 105 height 11
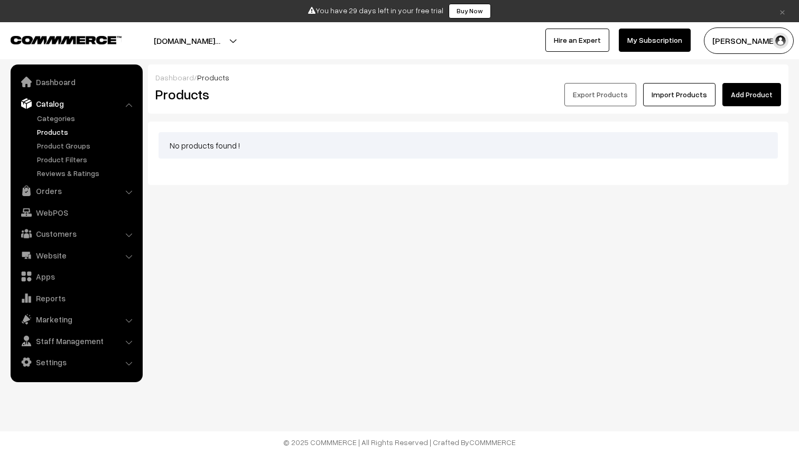
click at [760, 98] on link "Add Product" at bounding box center [752, 94] width 59 height 23
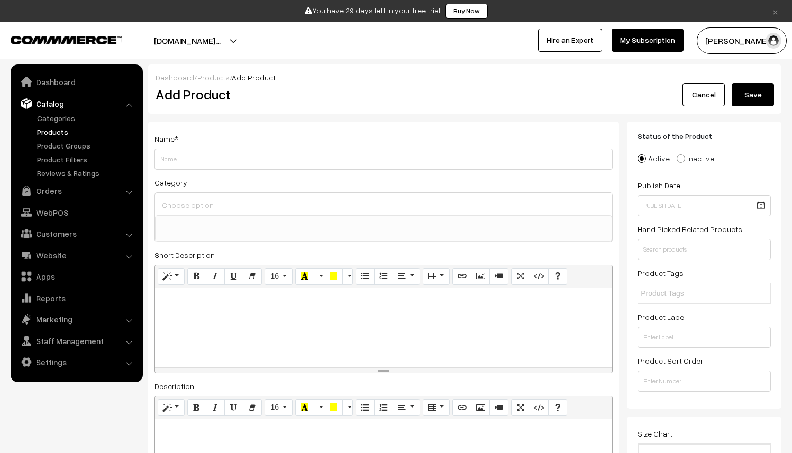
select select
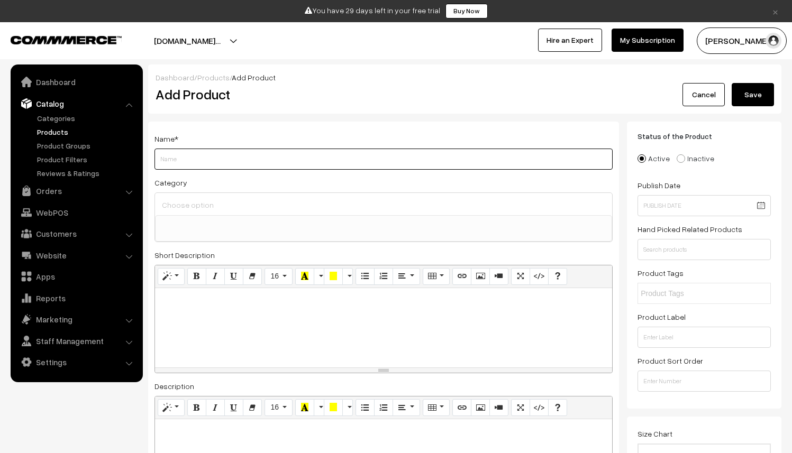
click at [207, 164] on input "Weight" at bounding box center [383, 159] width 458 height 21
type input "1-1"
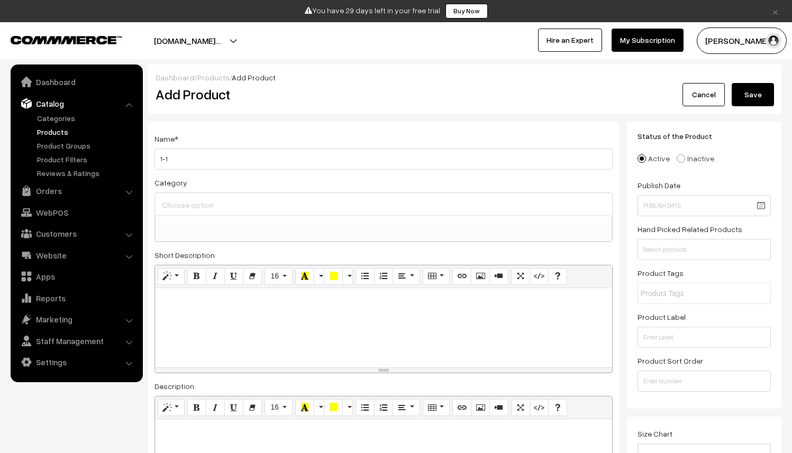
click at [189, 311] on div at bounding box center [383, 327] width 457 height 79
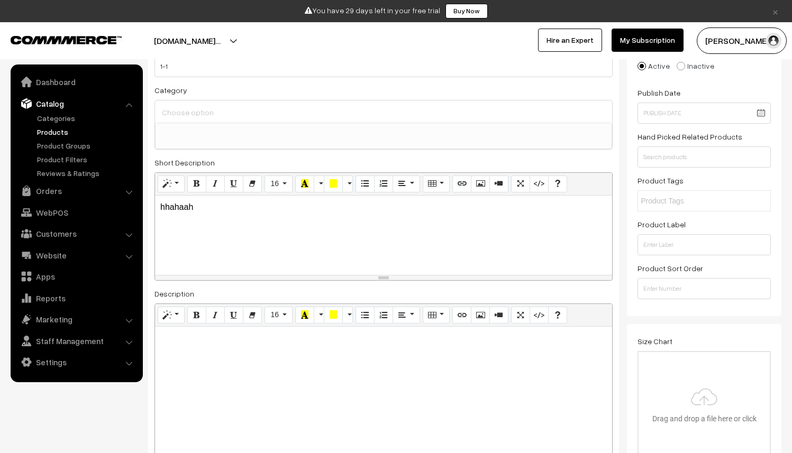
scroll to position [100, 0]
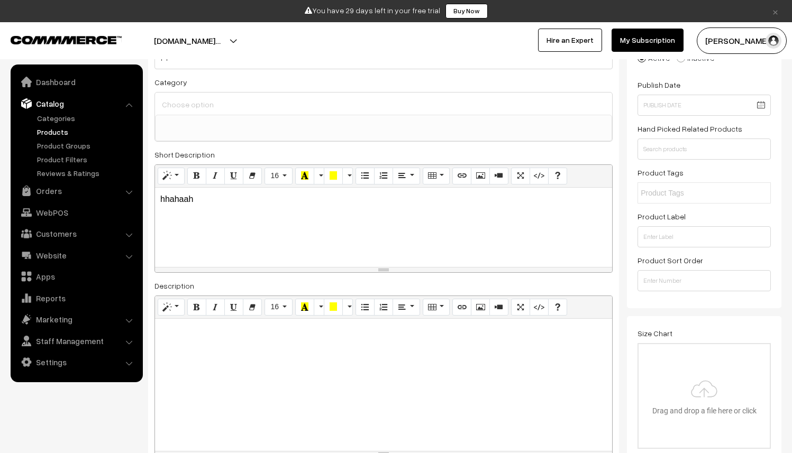
click at [191, 343] on div at bounding box center [383, 385] width 457 height 132
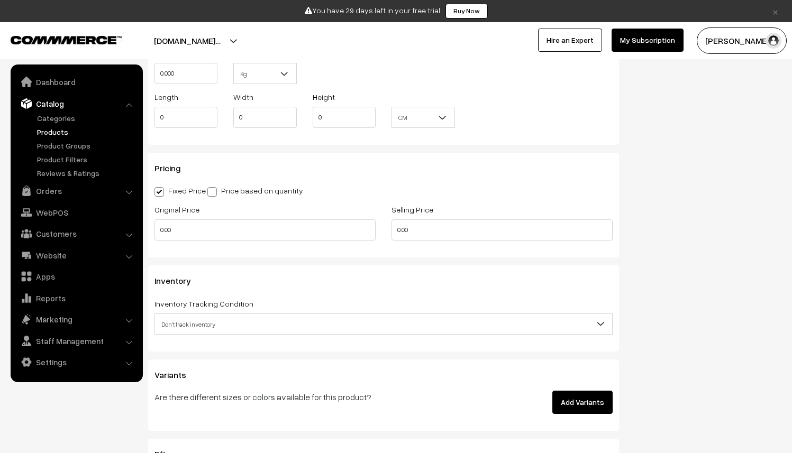
scroll to position [906, 0]
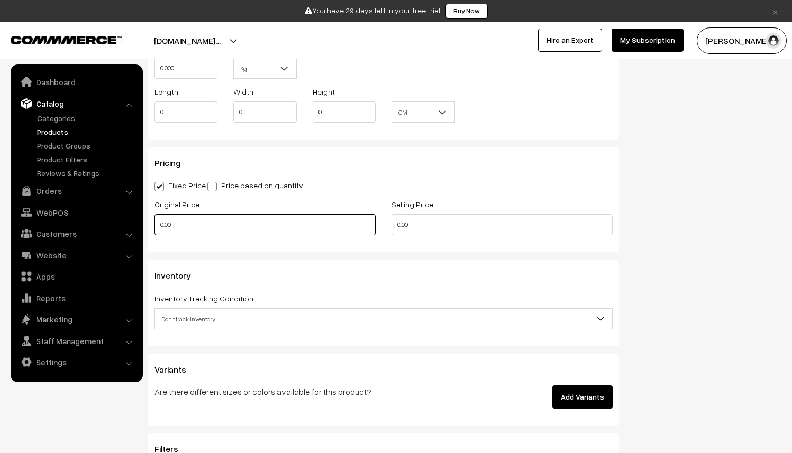
click at [162, 225] on input "0.00" at bounding box center [264, 224] width 221 height 21
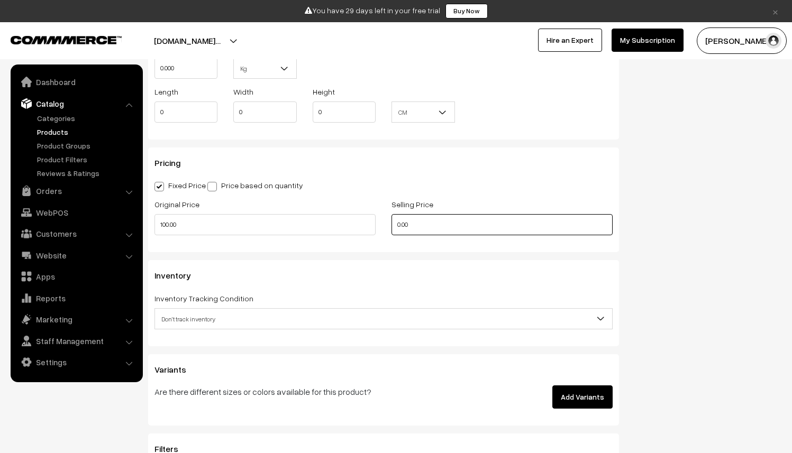
type input "100"
click at [399, 228] on input "0.00" at bounding box center [501, 224] width 221 height 21
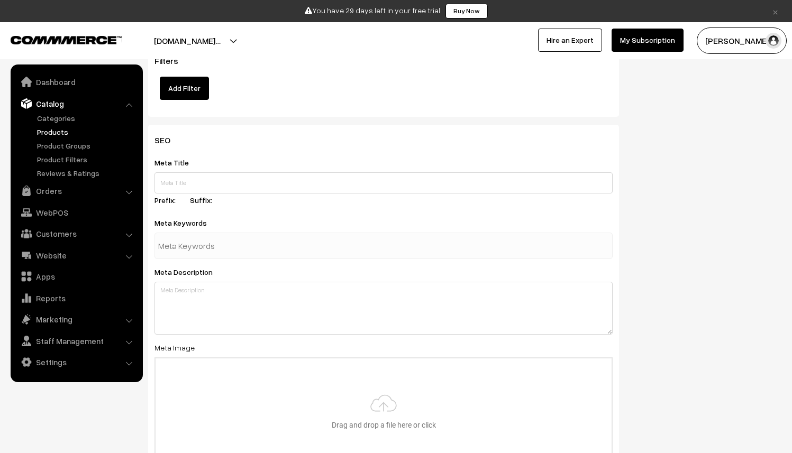
scroll to position [1299, 0]
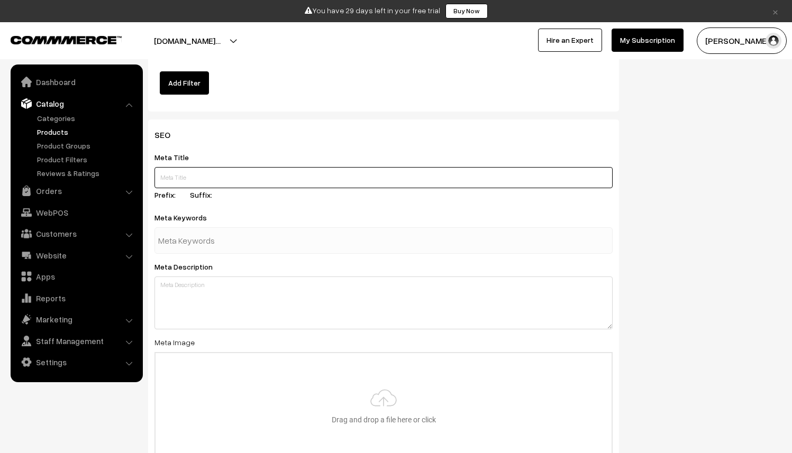
type input "80"
click at [247, 171] on input "text" at bounding box center [383, 177] width 458 height 21
click at [205, 174] on input "text" at bounding box center [383, 177] width 458 height 21
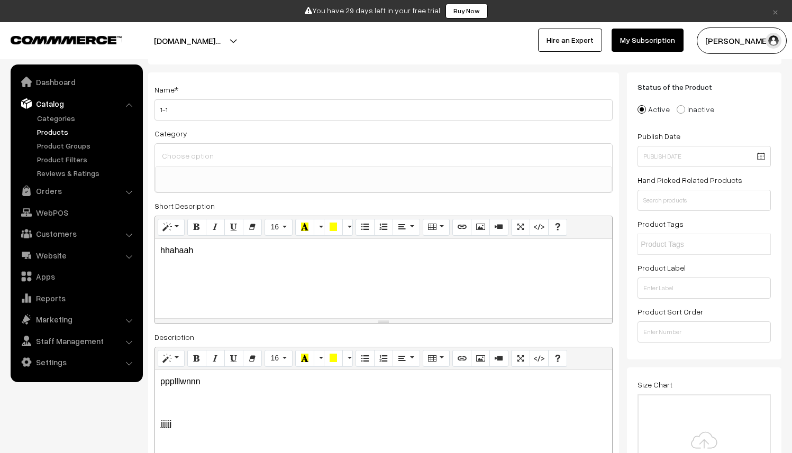
scroll to position [0, 0]
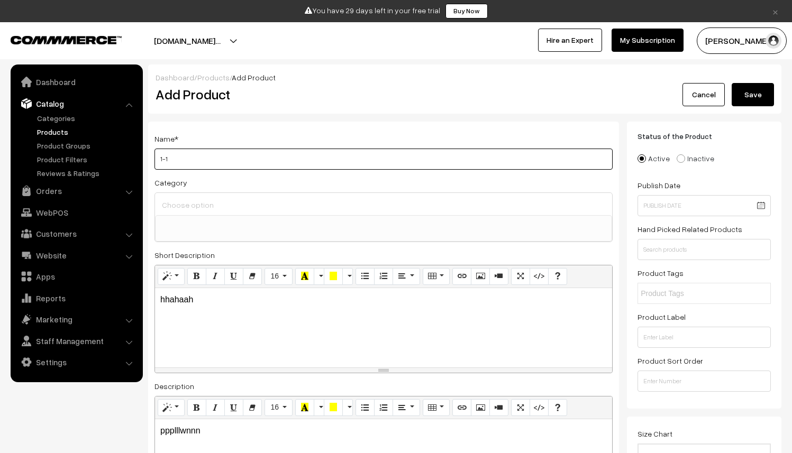
drag, startPoint x: 186, startPoint y: 164, endPoint x: 154, endPoint y: 159, distance: 32.7
click at [154, 159] on div "Name * 1-1 Category Classes Offered Adult Dog training Brand Select Brand Selec…" at bounding box center [383, 348] width 471 height 453
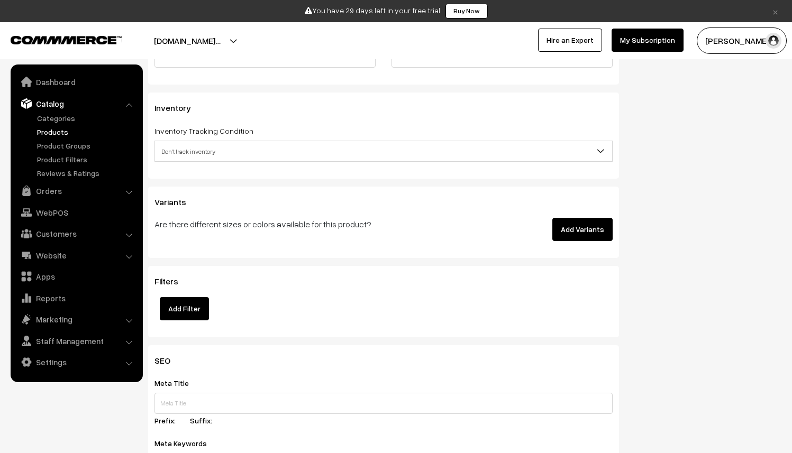
scroll to position [1310, 0]
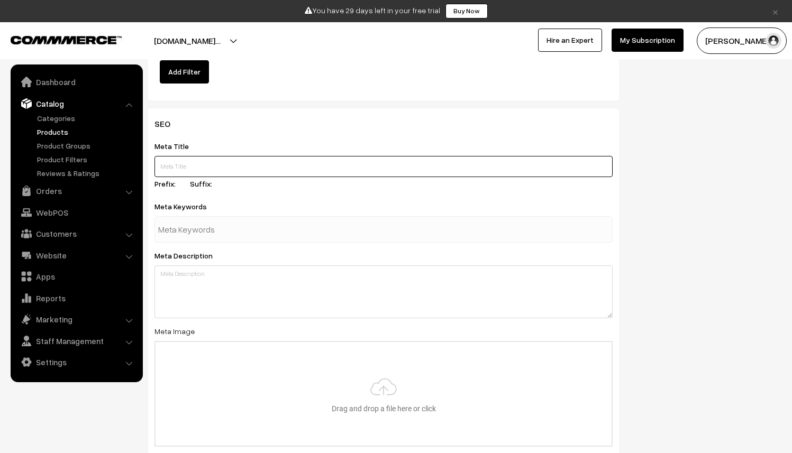
click at [197, 174] on input "text" at bounding box center [383, 166] width 458 height 21
paste input "1-1"
type input "1-1"
click at [194, 226] on input "text" at bounding box center [213, 229] width 110 height 21
type input "puppy"
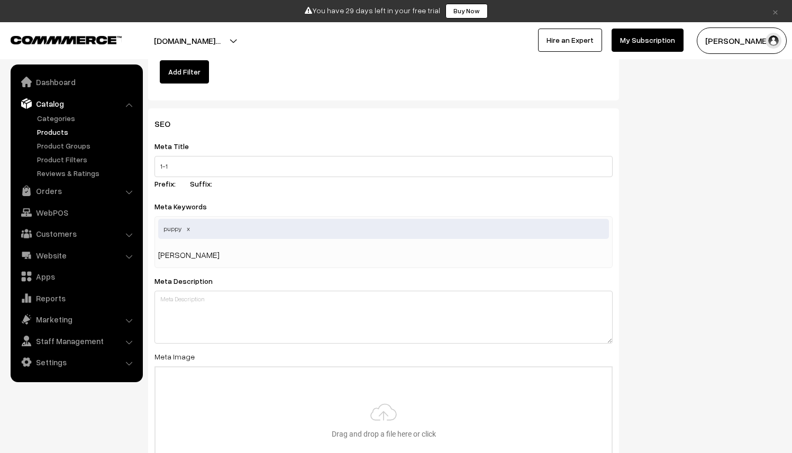
type input "labrador"
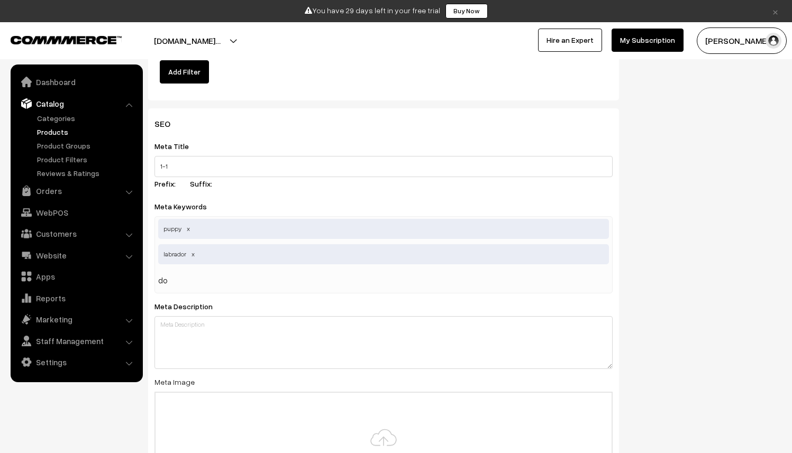
type input "d"
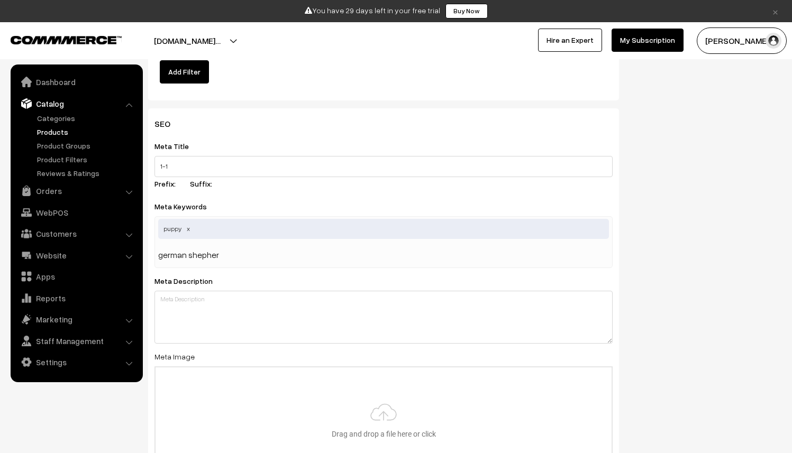
type input "german shepherd"
type input "\"
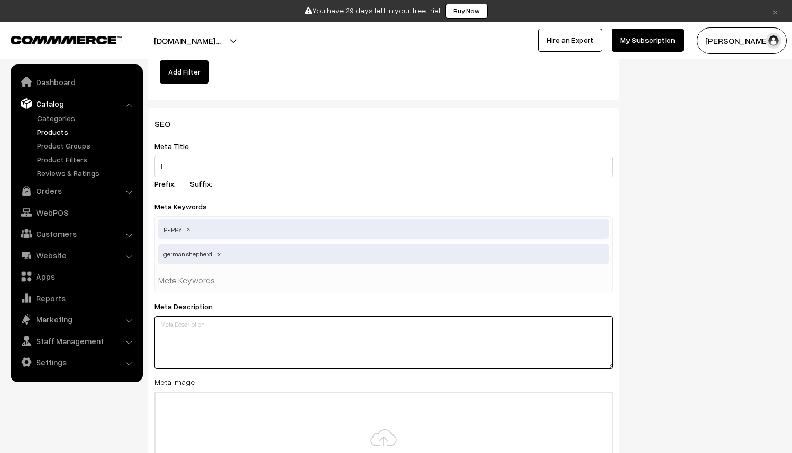
click at [195, 329] on textarea at bounding box center [383, 342] width 458 height 53
type textarea "We offer 2 -2 2"
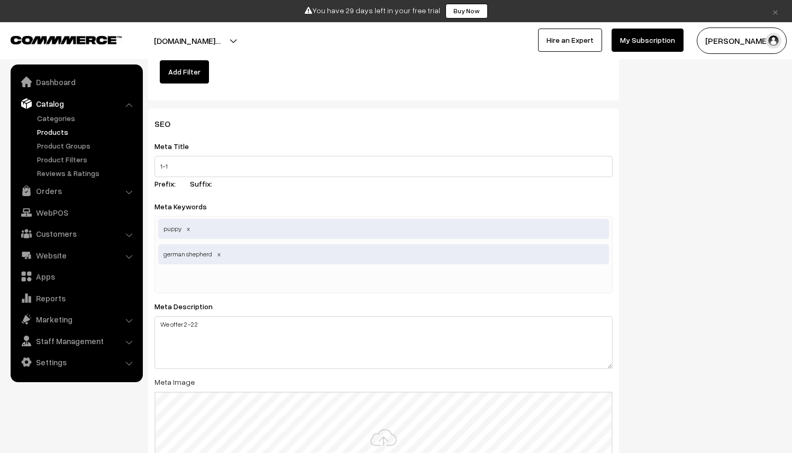
click at [197, 397] on input "file" at bounding box center [383, 445] width 456 height 104
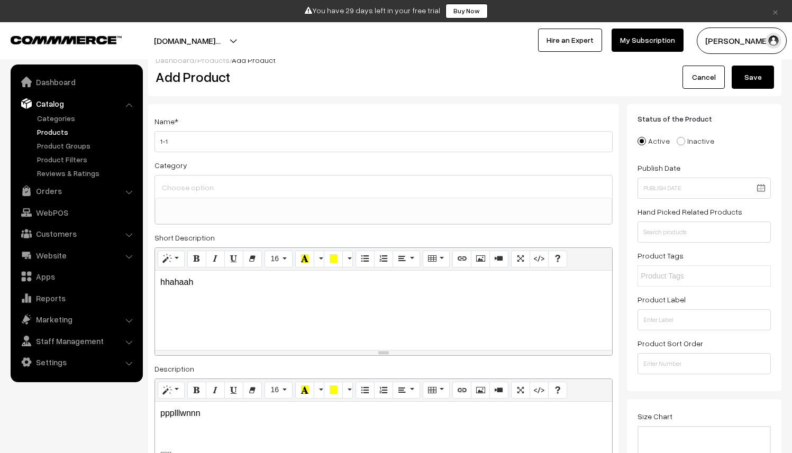
scroll to position [0, 0]
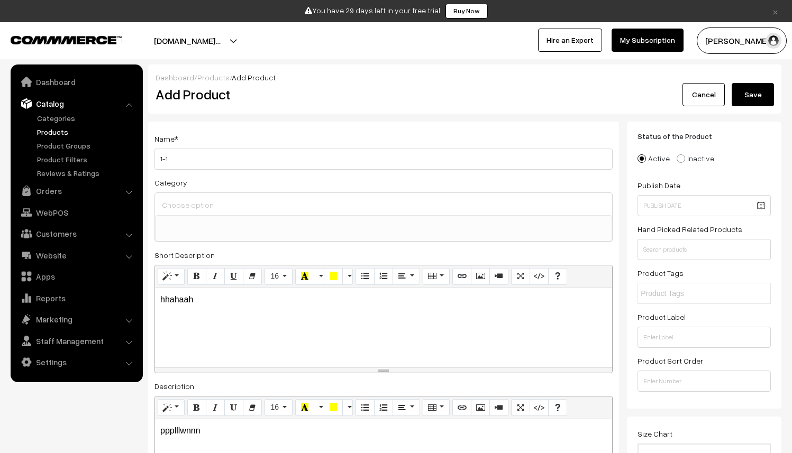
click at [761, 99] on button "Save" at bounding box center [752, 94] width 42 height 23
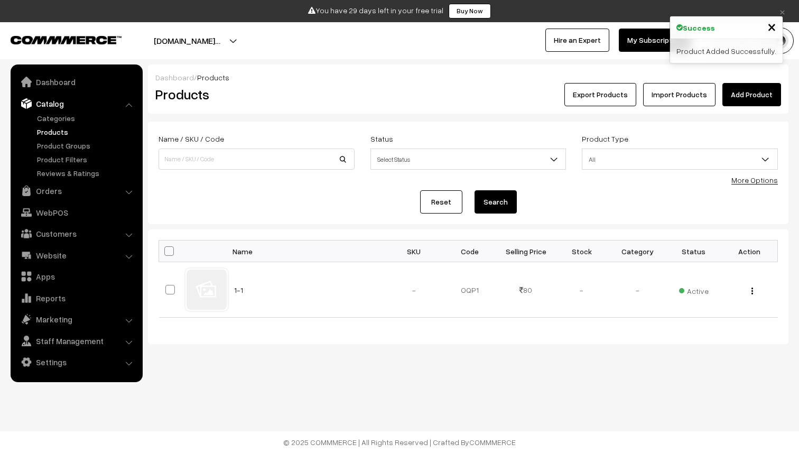
click at [771, 25] on span "×" at bounding box center [772, 26] width 9 height 20
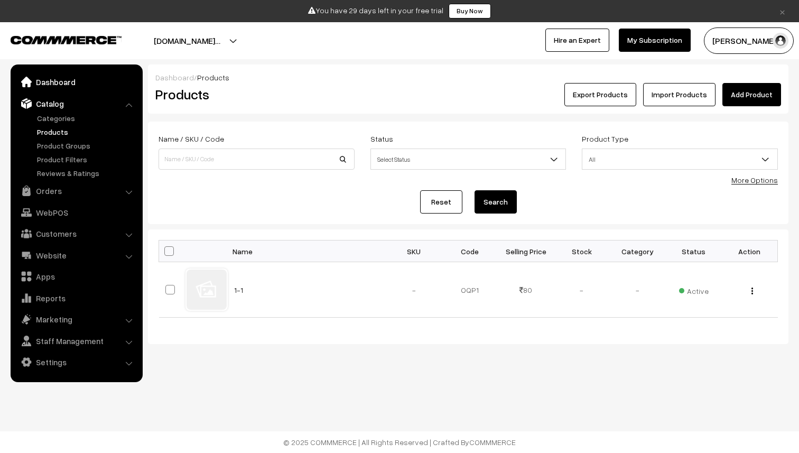
click at [59, 81] on link "Dashboard" at bounding box center [76, 81] width 126 height 19
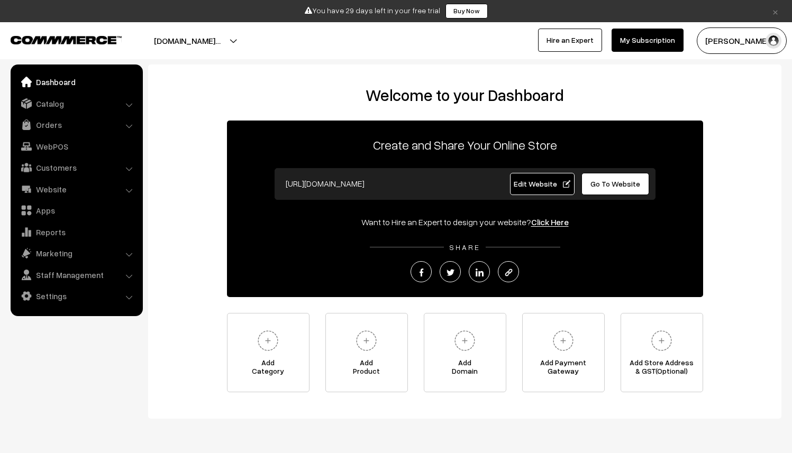
click at [254, 49] on button "[DOMAIN_NAME]…" at bounding box center [187, 40] width 141 height 26
click at [258, 35] on button "[DOMAIN_NAME]…" at bounding box center [187, 40] width 141 height 26
click at [532, 185] on span "Edit Website" at bounding box center [541, 183] width 57 height 9
click at [118, 187] on link "Website" at bounding box center [76, 189] width 126 height 19
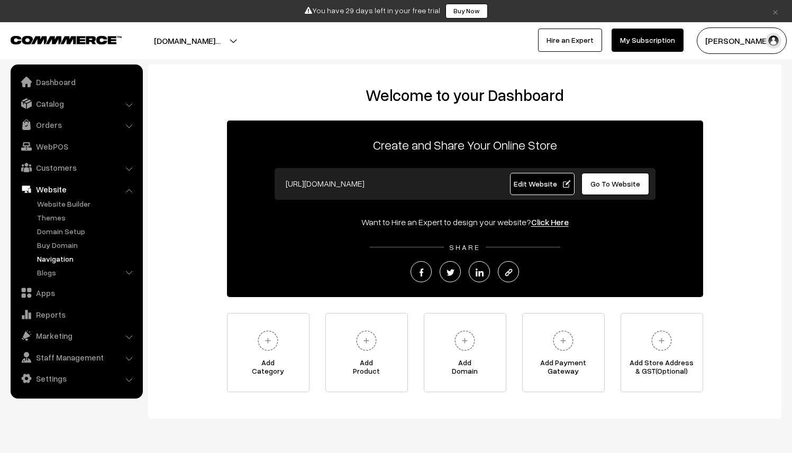
click at [62, 256] on link "Navigation" at bounding box center [86, 258] width 105 height 11
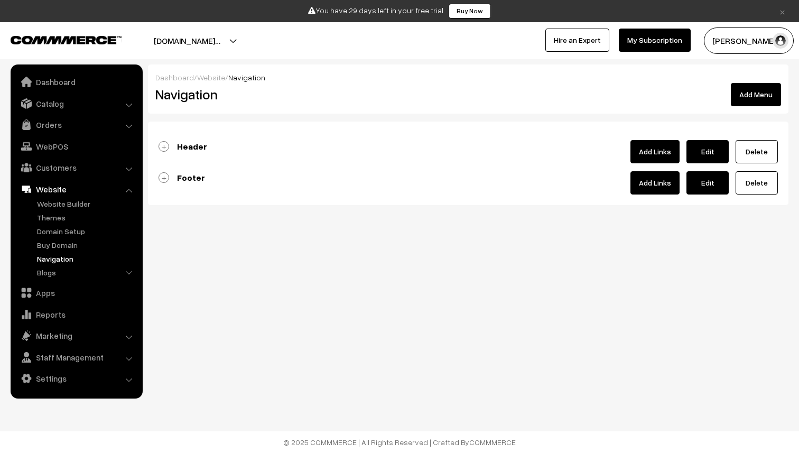
click at [185, 145] on b "Header" at bounding box center [192, 146] width 30 height 11
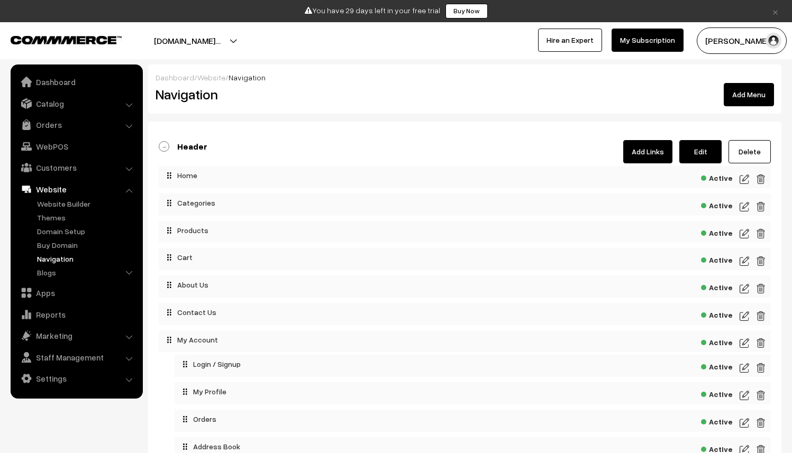
click at [718, 235] on span "Active" at bounding box center [717, 231] width 32 height 13
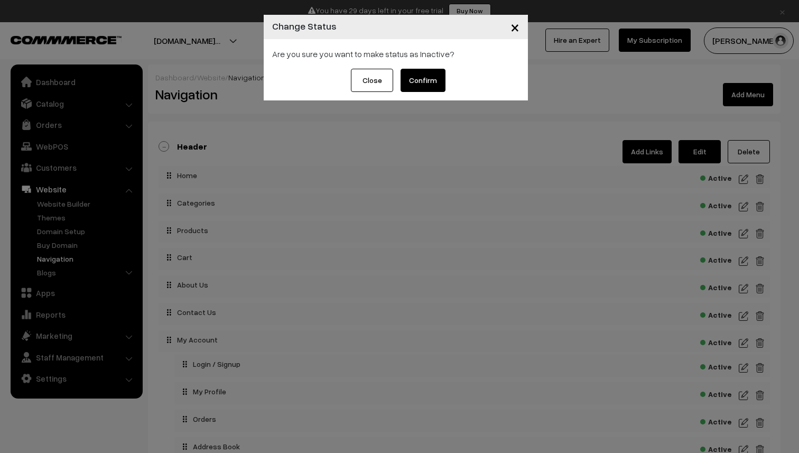
click at [432, 76] on button "Confirm" at bounding box center [423, 80] width 45 height 23
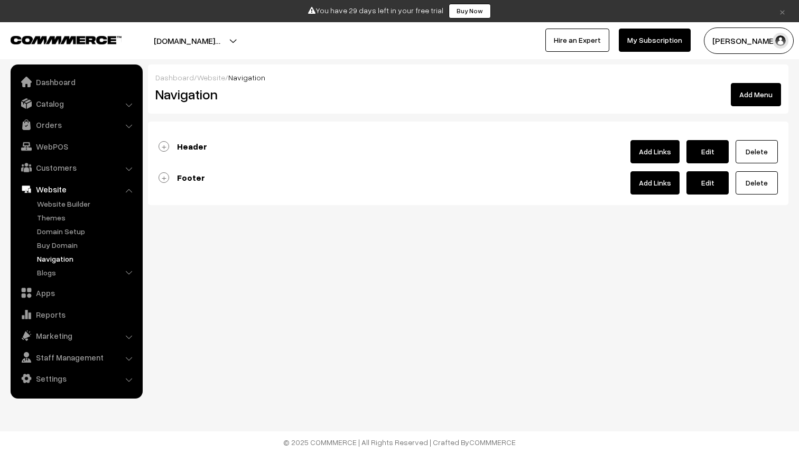
click at [187, 144] on b "Header" at bounding box center [192, 146] width 30 height 11
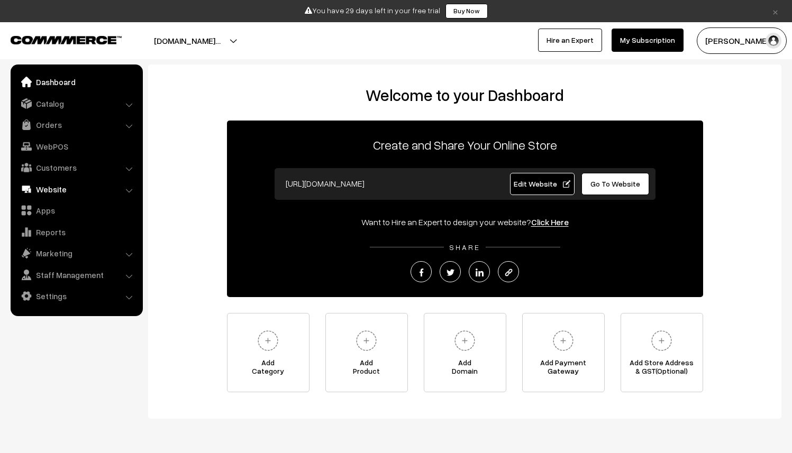
click at [89, 194] on link "Website" at bounding box center [76, 189] width 126 height 19
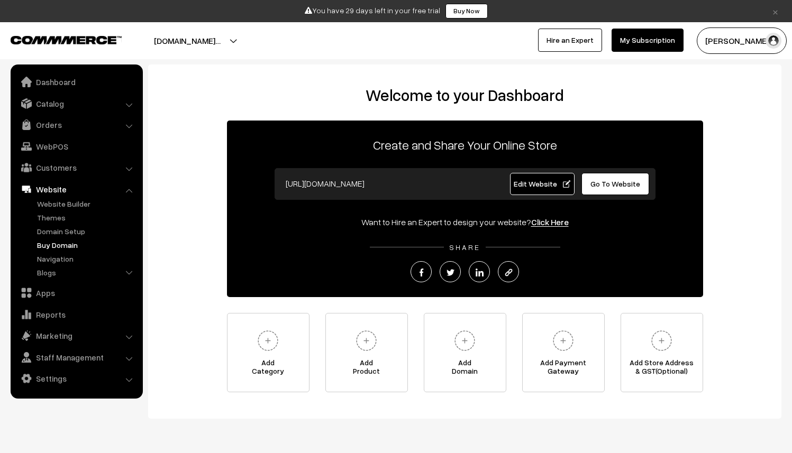
click at [56, 246] on link "Buy Domain" at bounding box center [86, 245] width 105 height 11
click at [73, 226] on link "Domain Setup" at bounding box center [86, 231] width 105 height 11
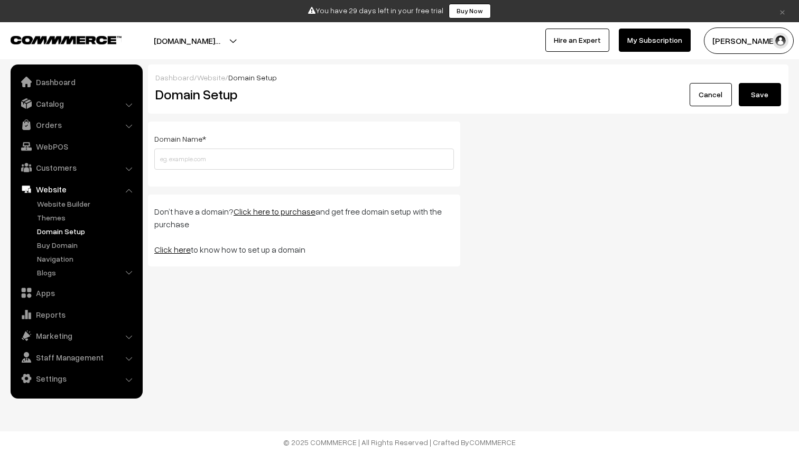
click at [173, 248] on link "Click here" at bounding box center [172, 249] width 36 height 11
